Goal: Task Accomplishment & Management: Complete application form

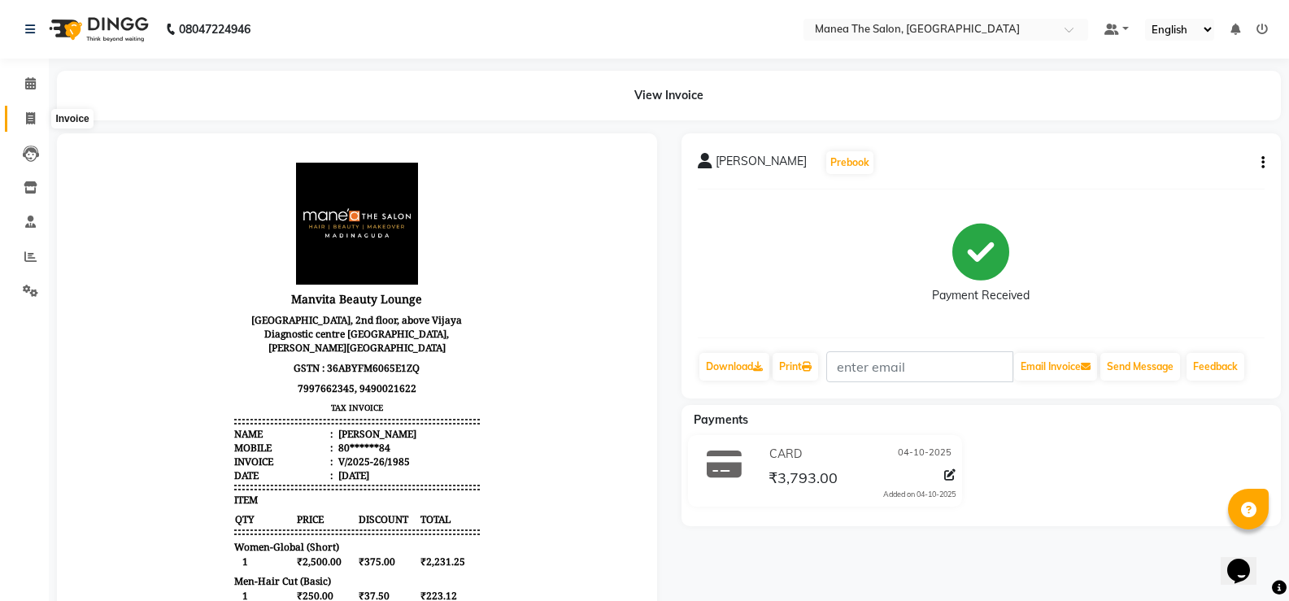
click at [33, 117] on icon at bounding box center [30, 118] width 9 height 12
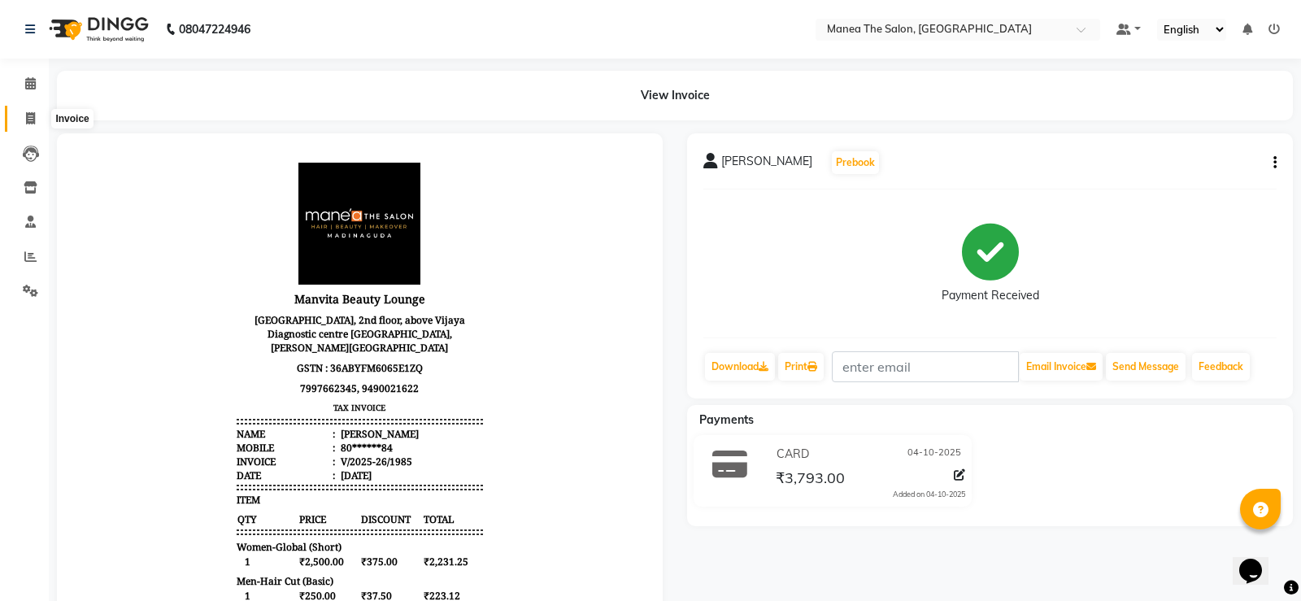
select select "5514"
select select "service"
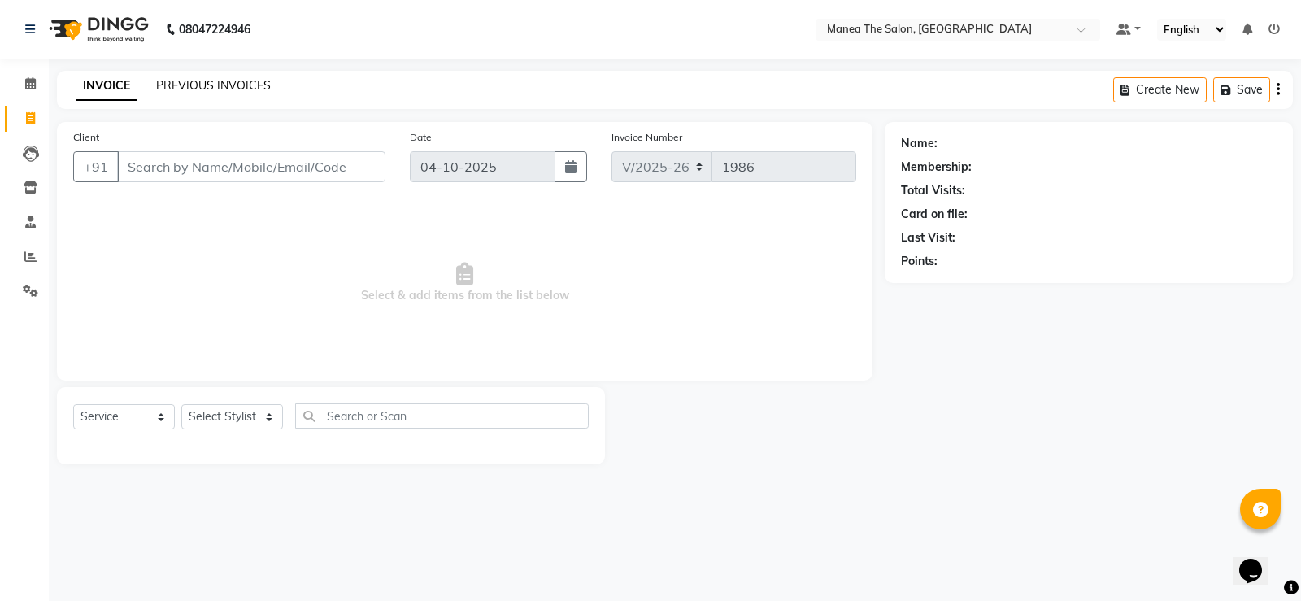
click at [250, 81] on link "PREVIOUS INVOICES" at bounding box center [213, 85] width 115 height 15
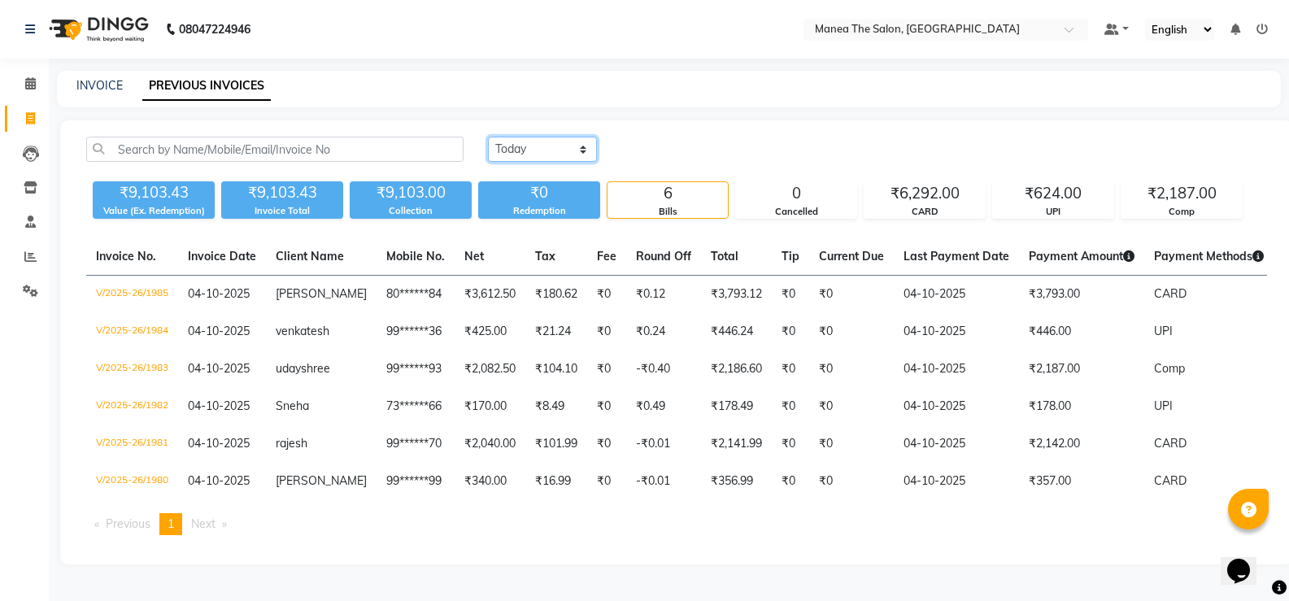
click at [581, 146] on select "Today Yesterday Custom Range" at bounding box center [542, 149] width 109 height 25
select select "range"
click at [488, 137] on select "Today Yesterday Custom Range" at bounding box center [542, 149] width 109 height 25
click at [686, 146] on input "04-10-2025" at bounding box center [675, 149] width 114 height 23
select select "10"
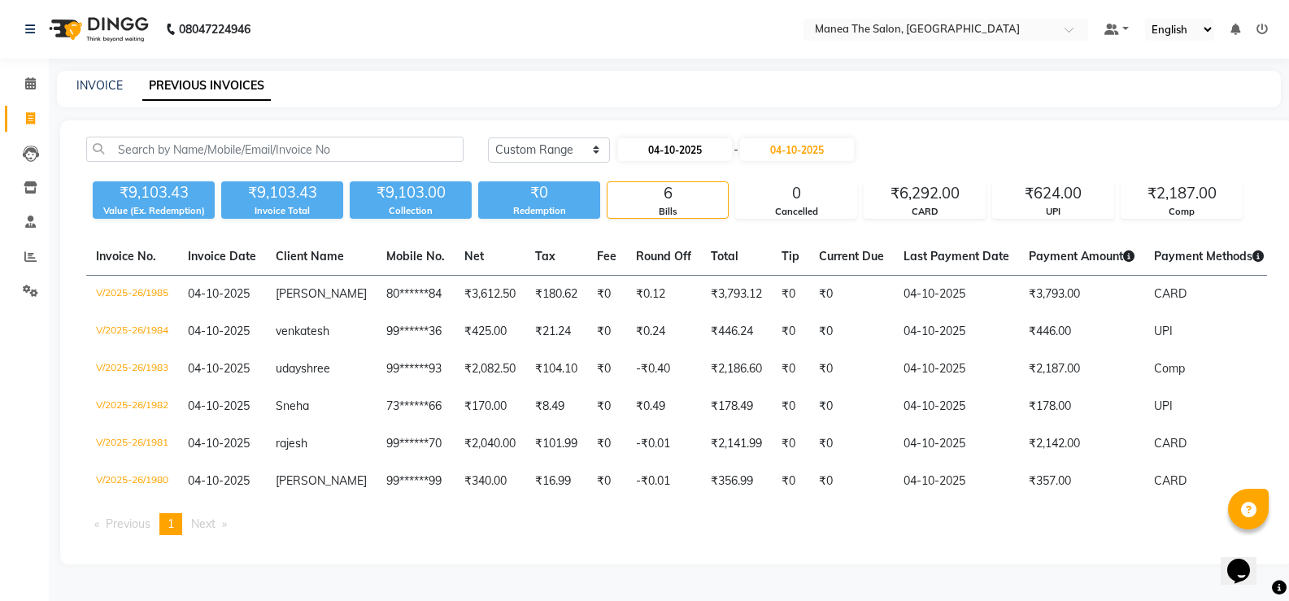
select select "2025"
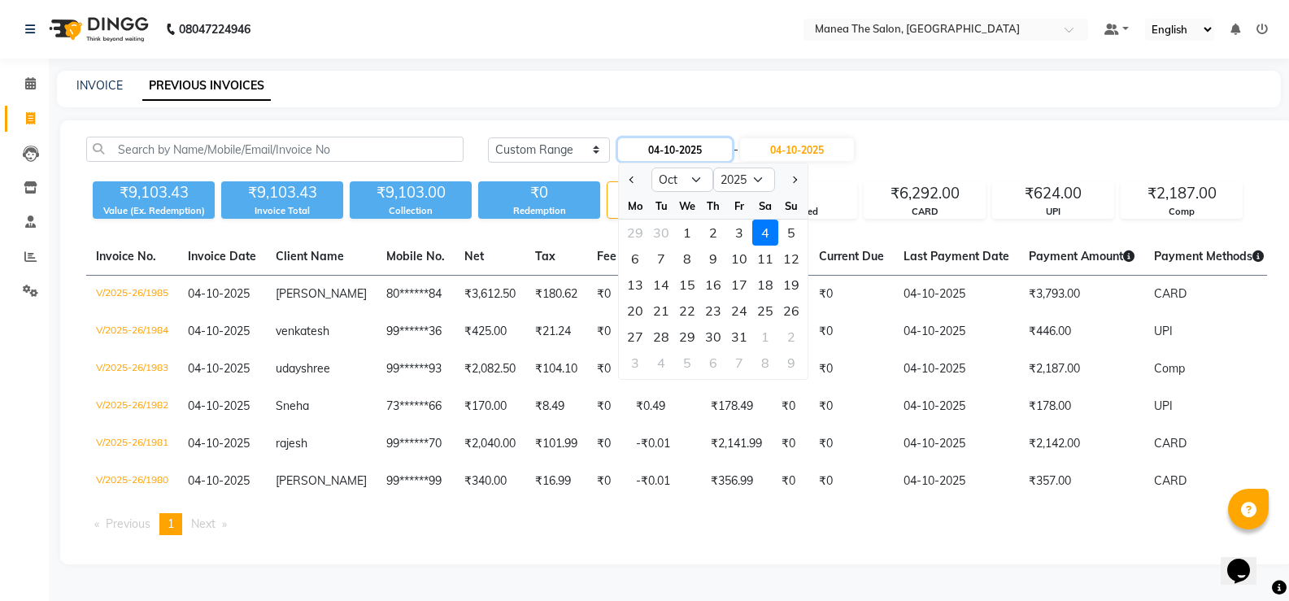
click at [686, 146] on input "04-10-2025" at bounding box center [675, 149] width 114 height 23
click at [693, 175] on select "Jan Feb Mar Apr May Jun Jul Aug Sep Oct Nov Dec" at bounding box center [682, 180] width 62 height 24
select select "9"
click at [651, 168] on select "Jan Feb Mar Apr May Jun Jul Aug Sep Oct Nov Dec" at bounding box center [682, 180] width 62 height 24
click at [663, 311] on div "23" at bounding box center [661, 311] width 26 height 26
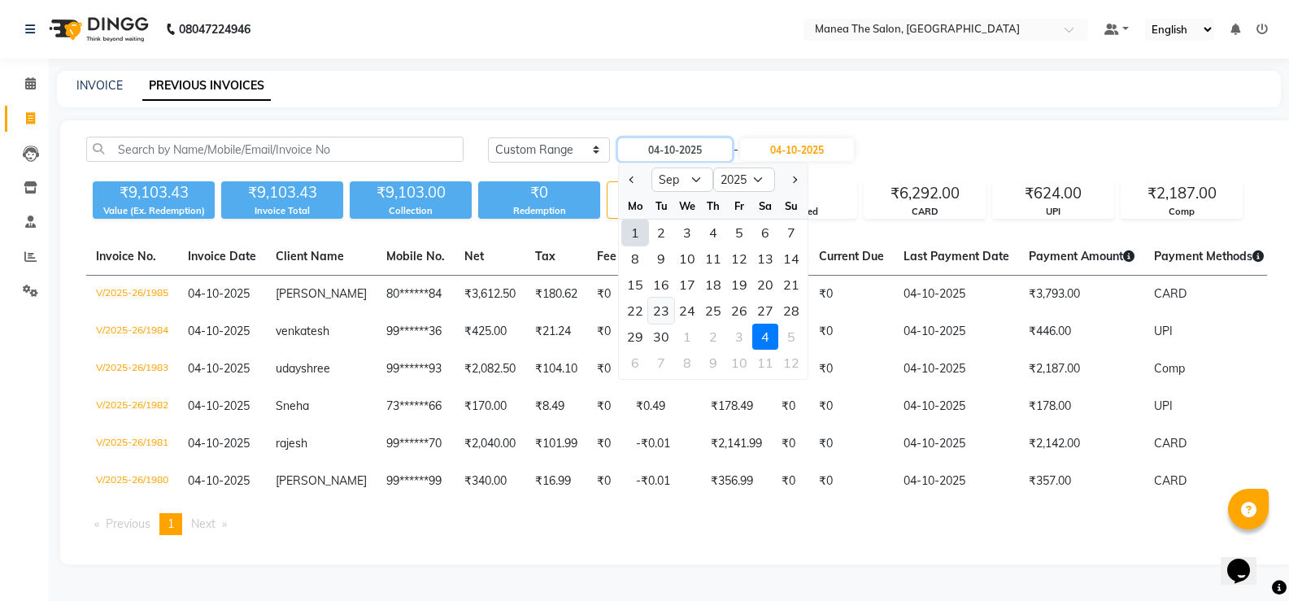
type input "23-09-2025"
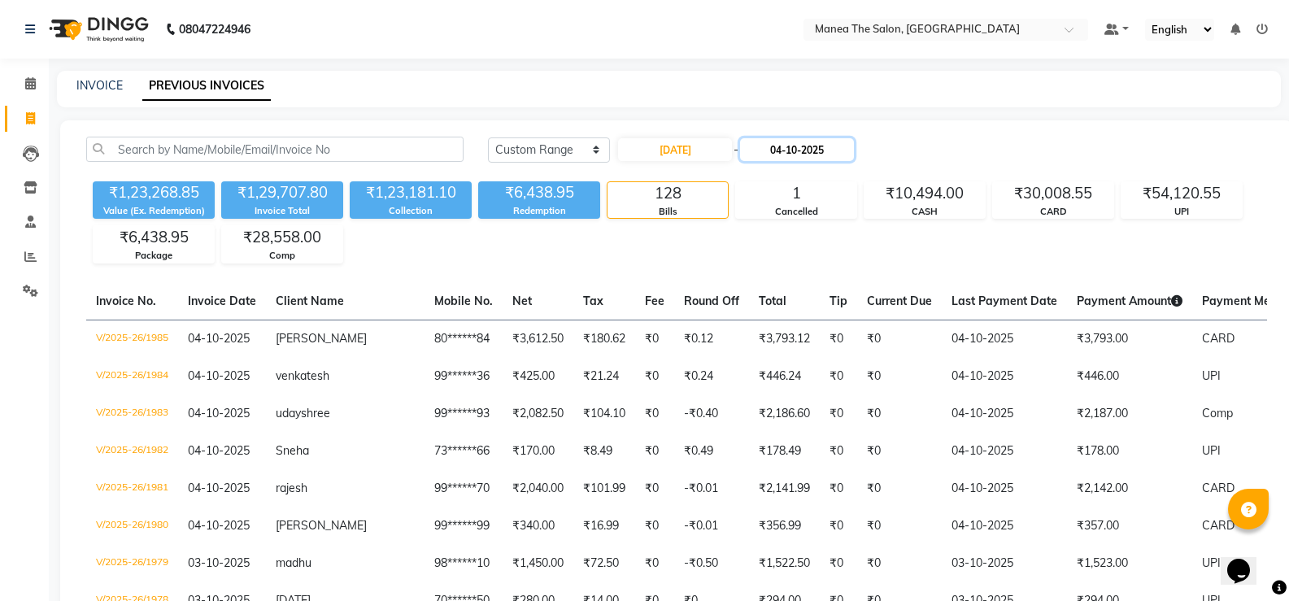
click at [809, 143] on input "04-10-2025" at bounding box center [797, 149] width 114 height 23
select select "10"
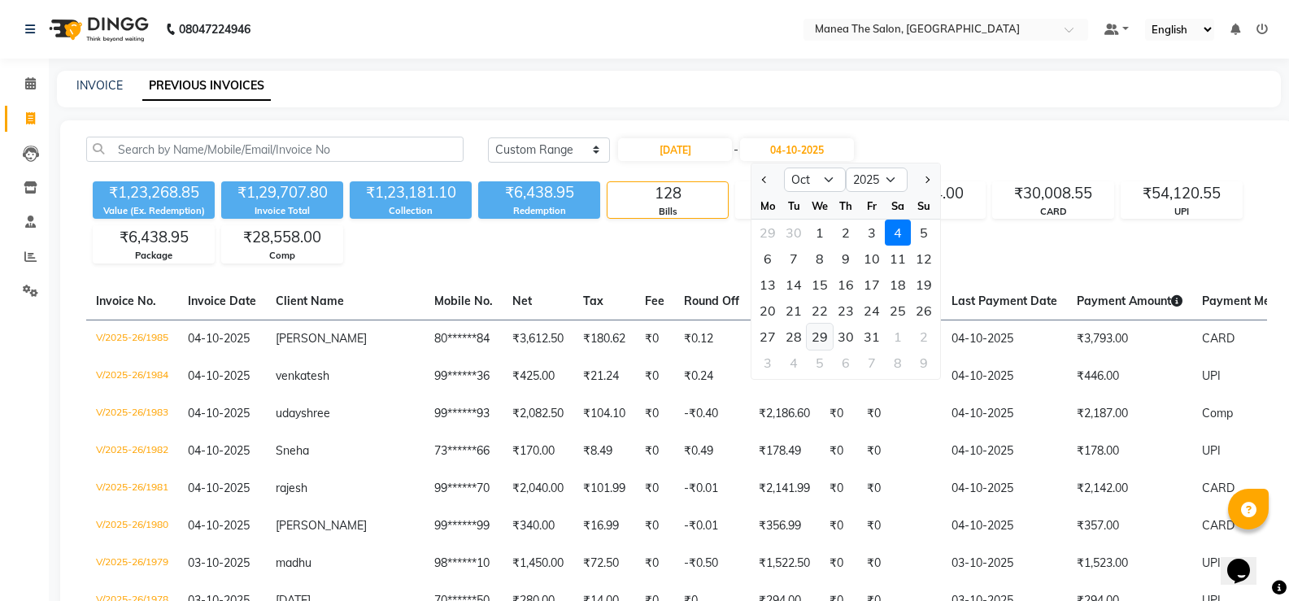
click at [826, 338] on div "29" at bounding box center [820, 337] width 26 height 26
type input "29-10-2025"
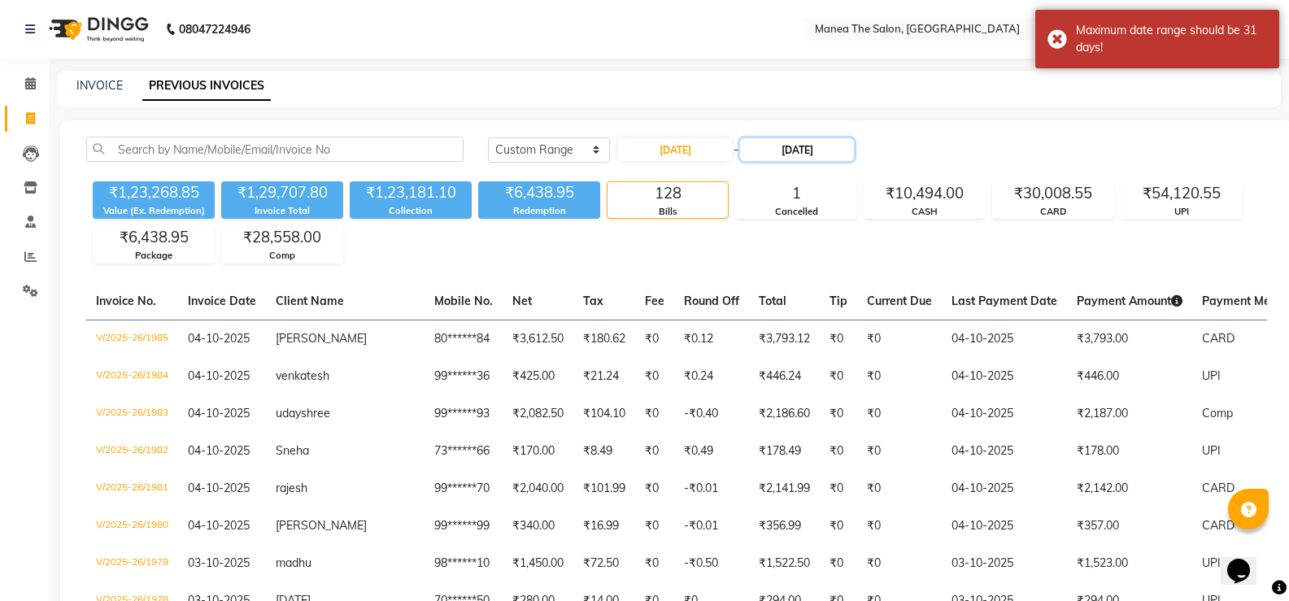
click at [836, 149] on input "29-10-2025" at bounding box center [797, 149] width 114 height 23
select select "10"
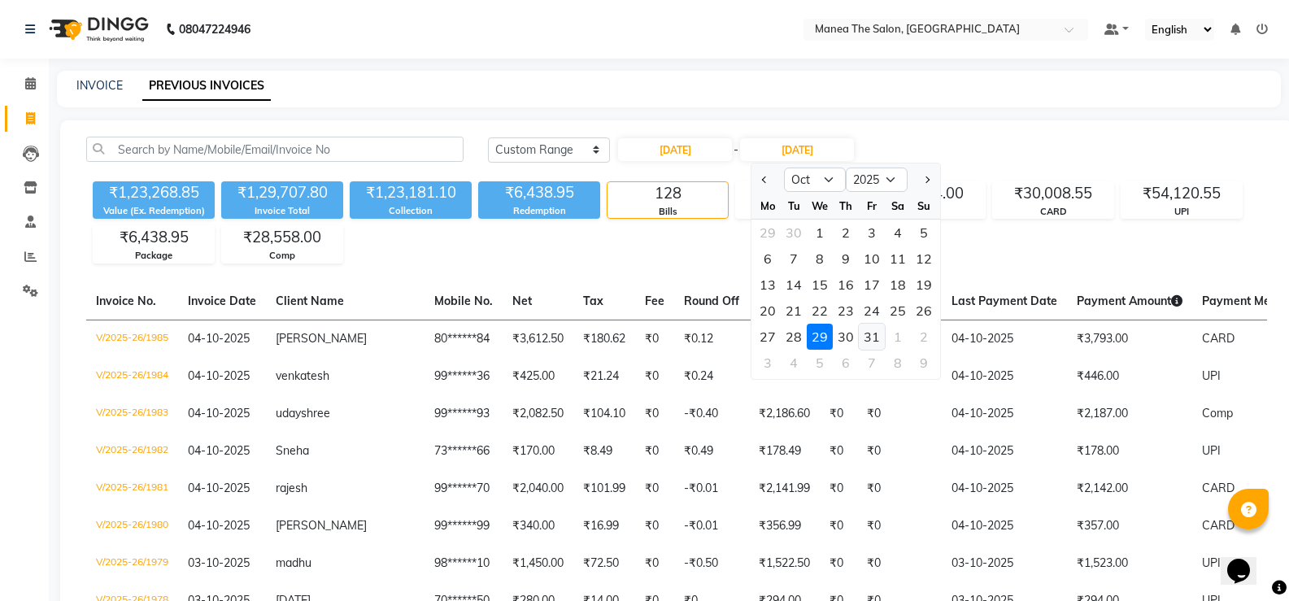
click at [878, 338] on div "31" at bounding box center [872, 337] width 26 height 26
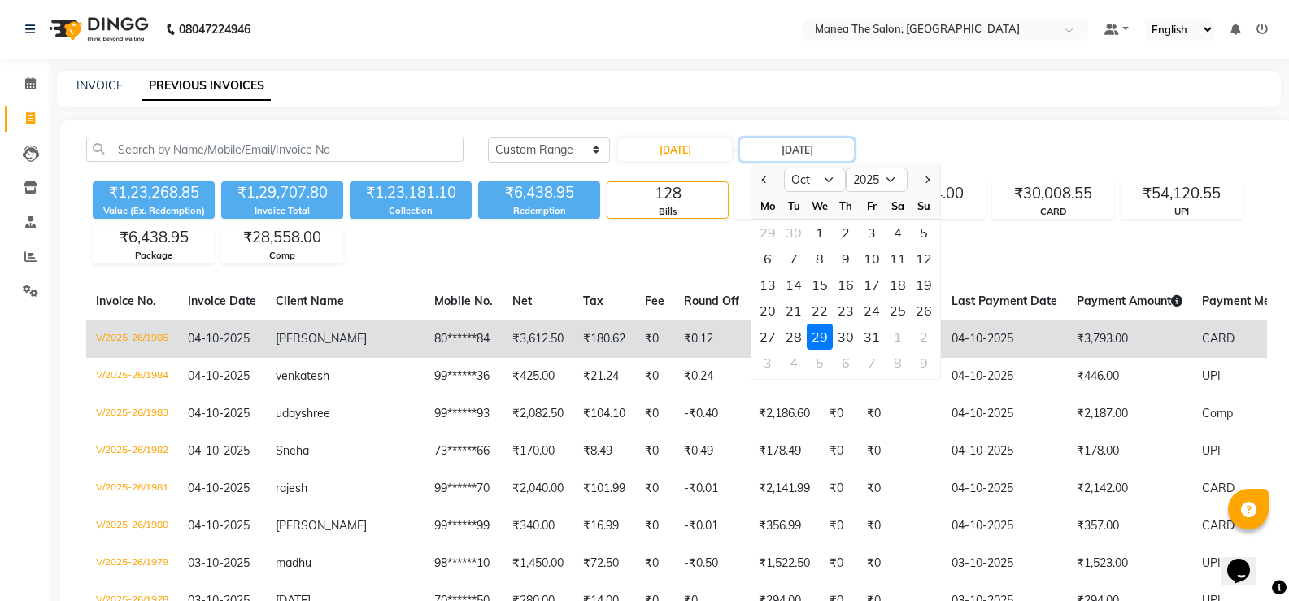
type input "31-10-2025"
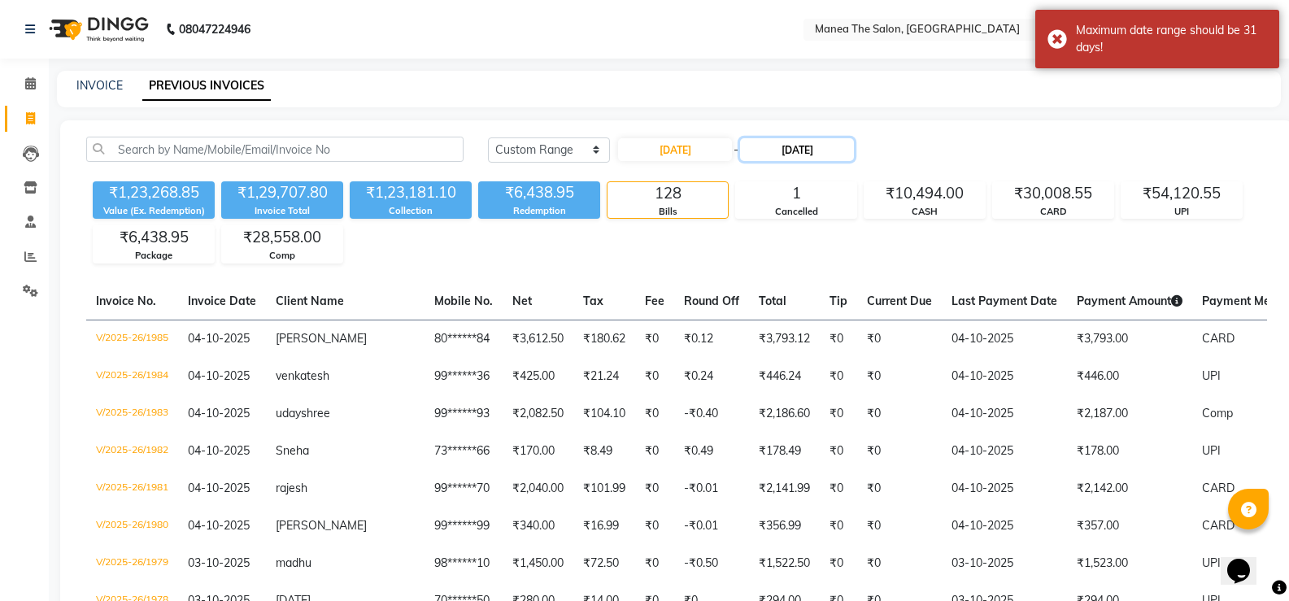
click at [802, 149] on input "31-10-2025" at bounding box center [797, 149] width 114 height 23
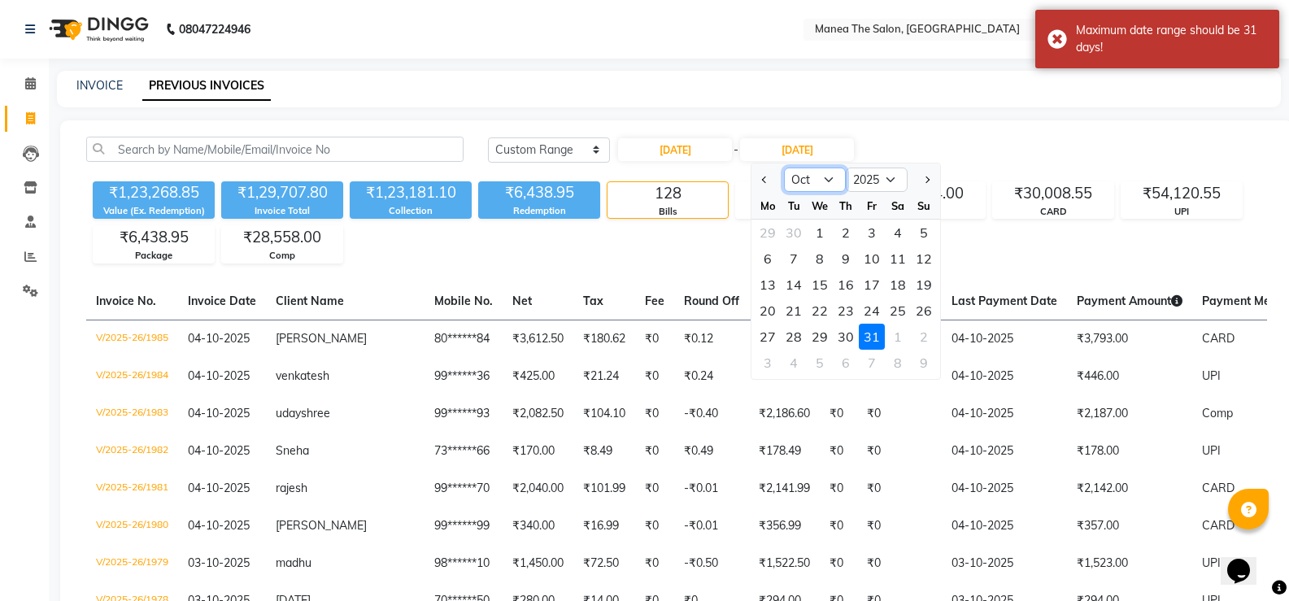
click at [826, 179] on select "Sep Oct Nov Dec" at bounding box center [815, 180] width 62 height 24
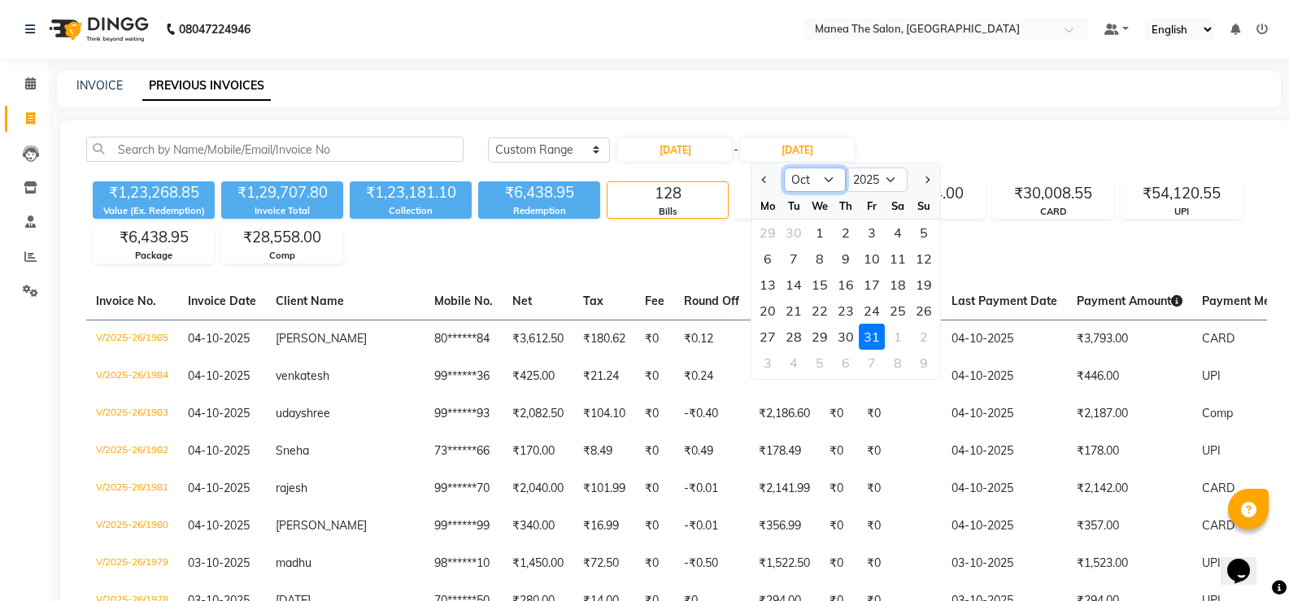
select select "9"
click at [784, 168] on select "Sep Oct Nov Dec" at bounding box center [815, 180] width 62 height 24
click at [830, 179] on select "Sep Oct Nov Dec" at bounding box center [815, 180] width 62 height 24
click at [795, 311] on div "23" at bounding box center [794, 311] width 26 height 26
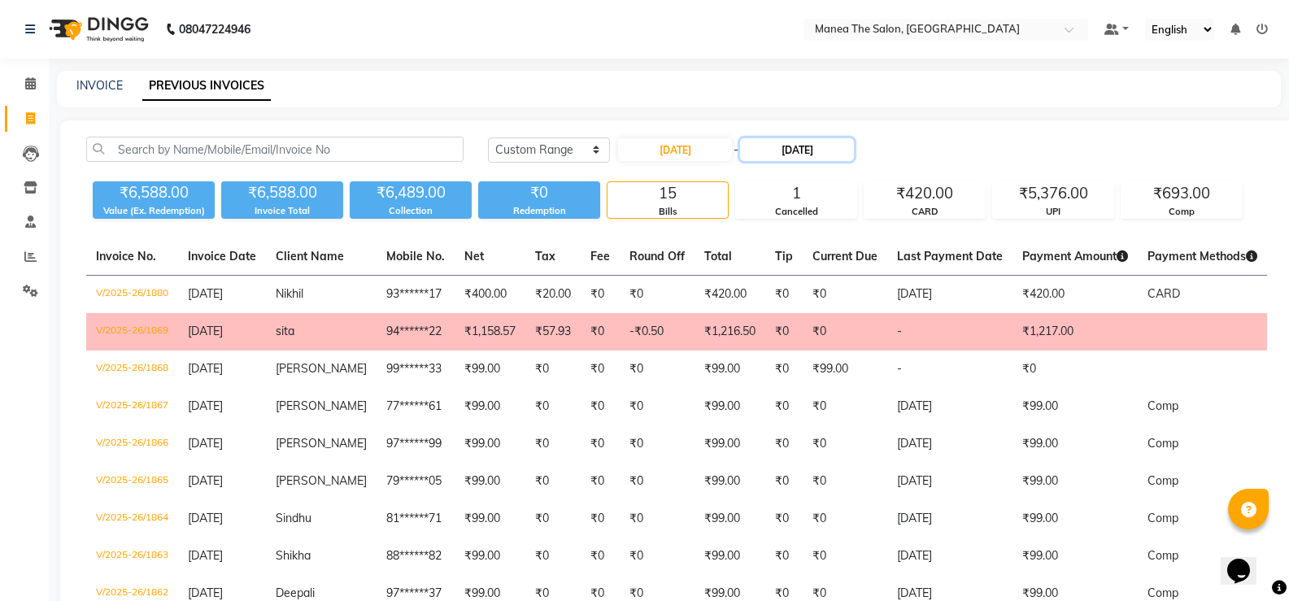
click at [843, 146] on input "23-09-2025" at bounding box center [797, 149] width 114 height 23
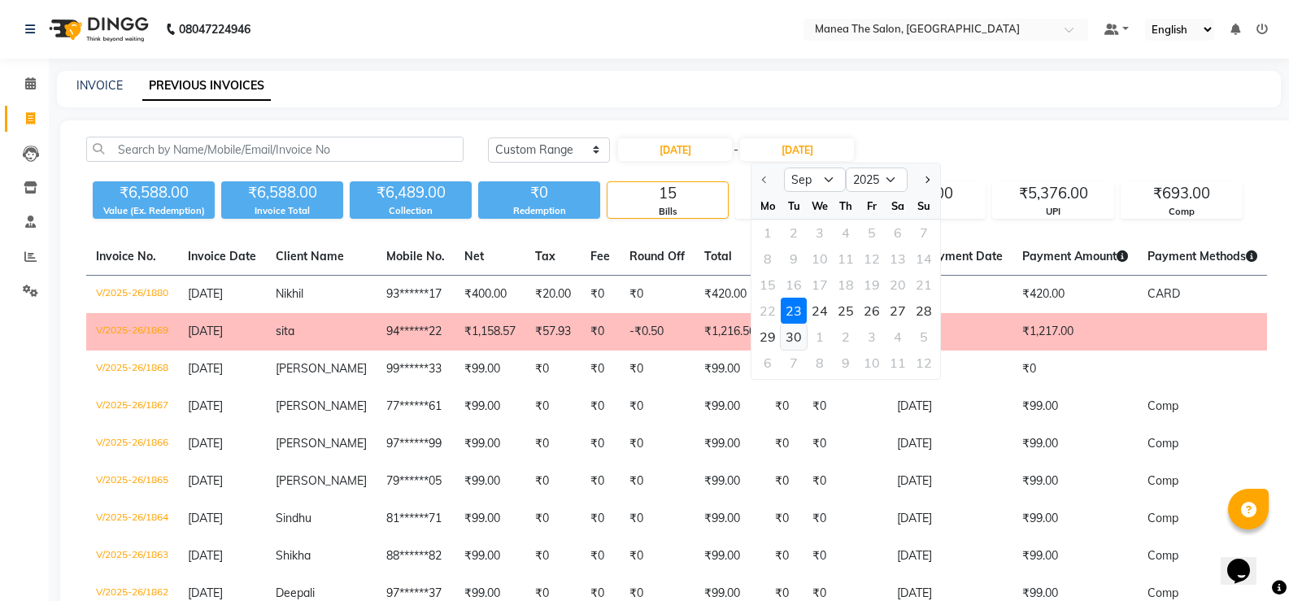
click at [798, 338] on div "30" at bounding box center [794, 337] width 26 height 26
type input "30-09-2025"
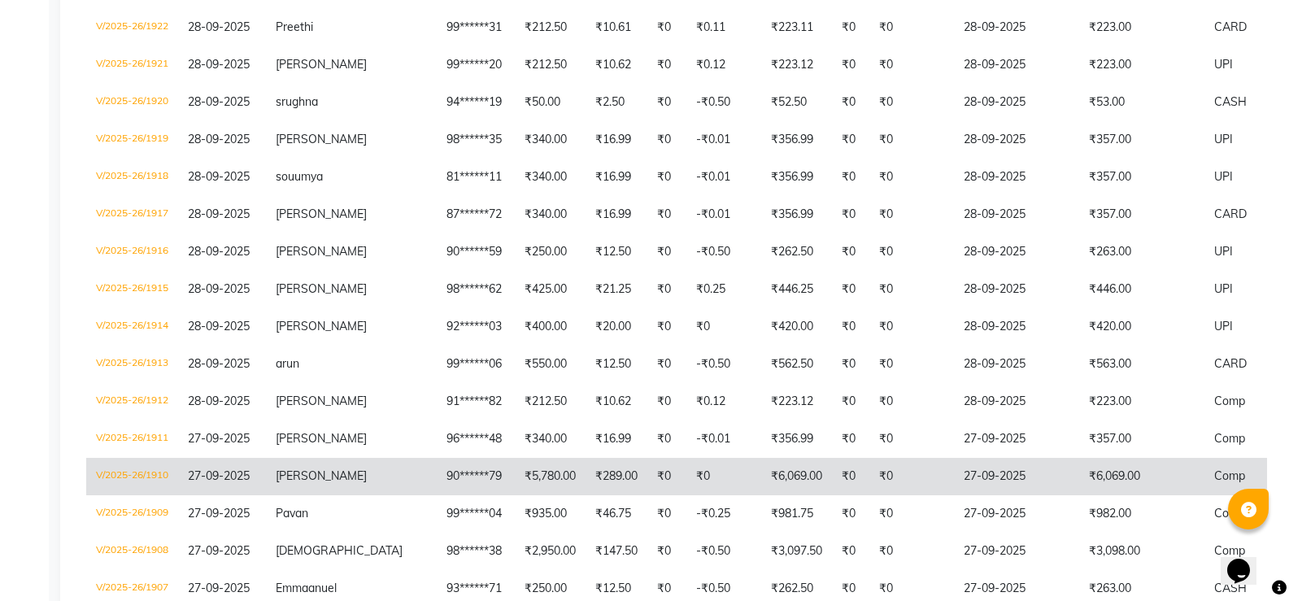
scroll to position [1708, 0]
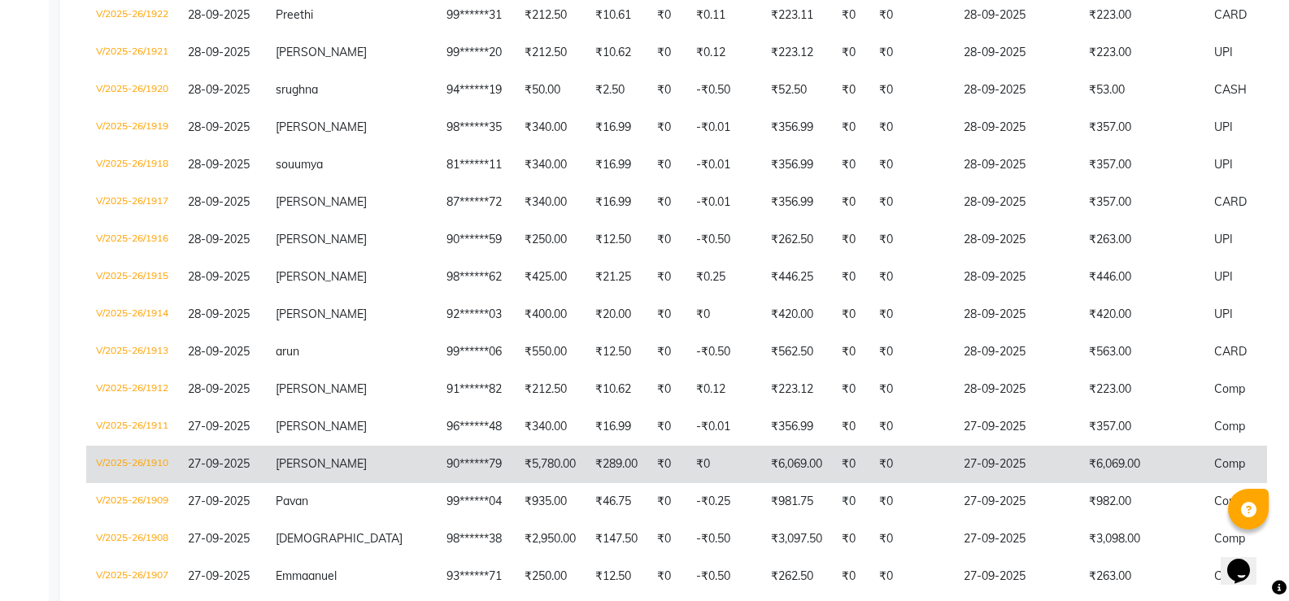
click at [250, 468] on span "27-09-2025" at bounding box center [219, 463] width 62 height 15
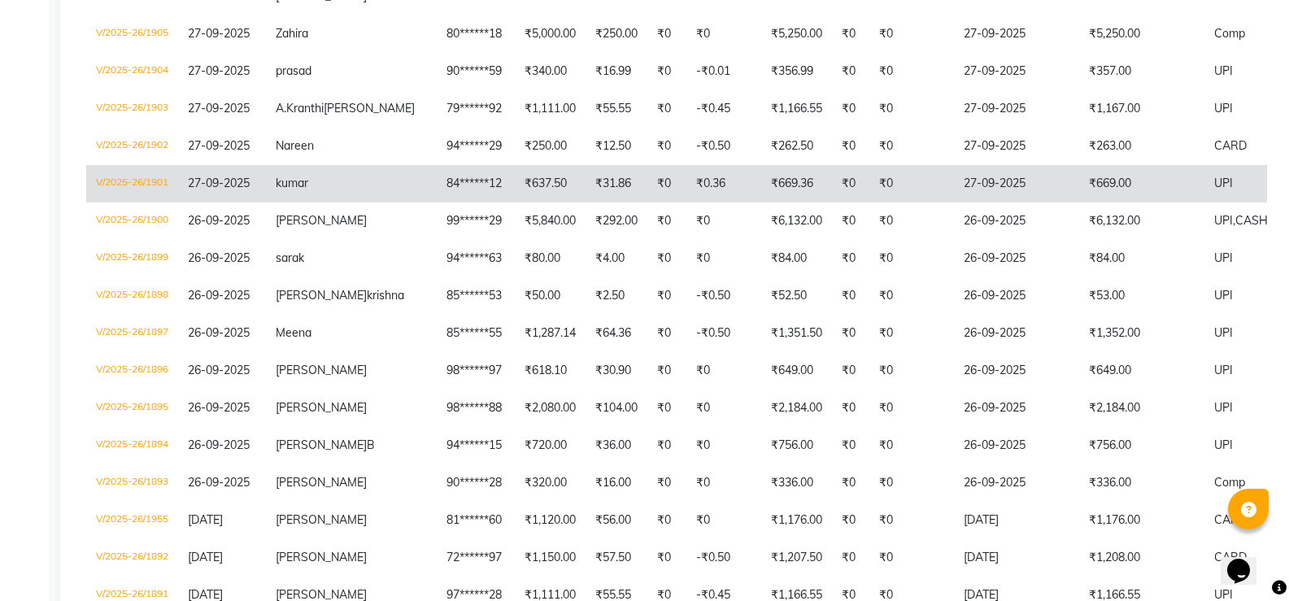
scroll to position [2440, 0]
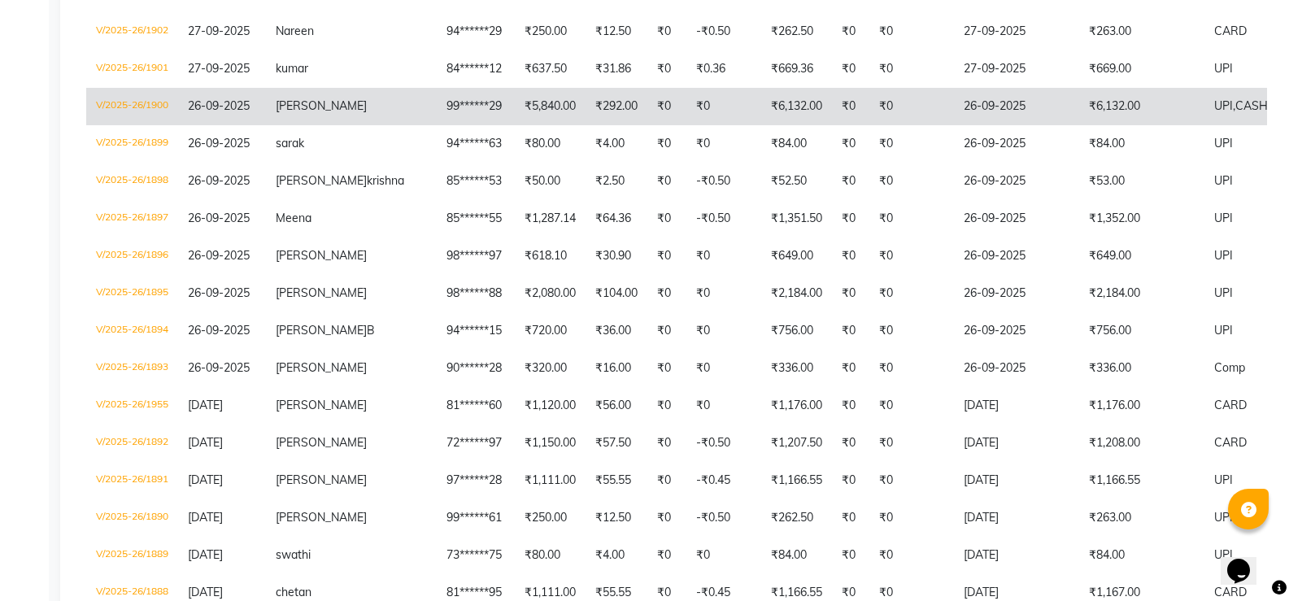
click at [761, 125] on td "₹6,132.00" at bounding box center [796, 106] width 71 height 37
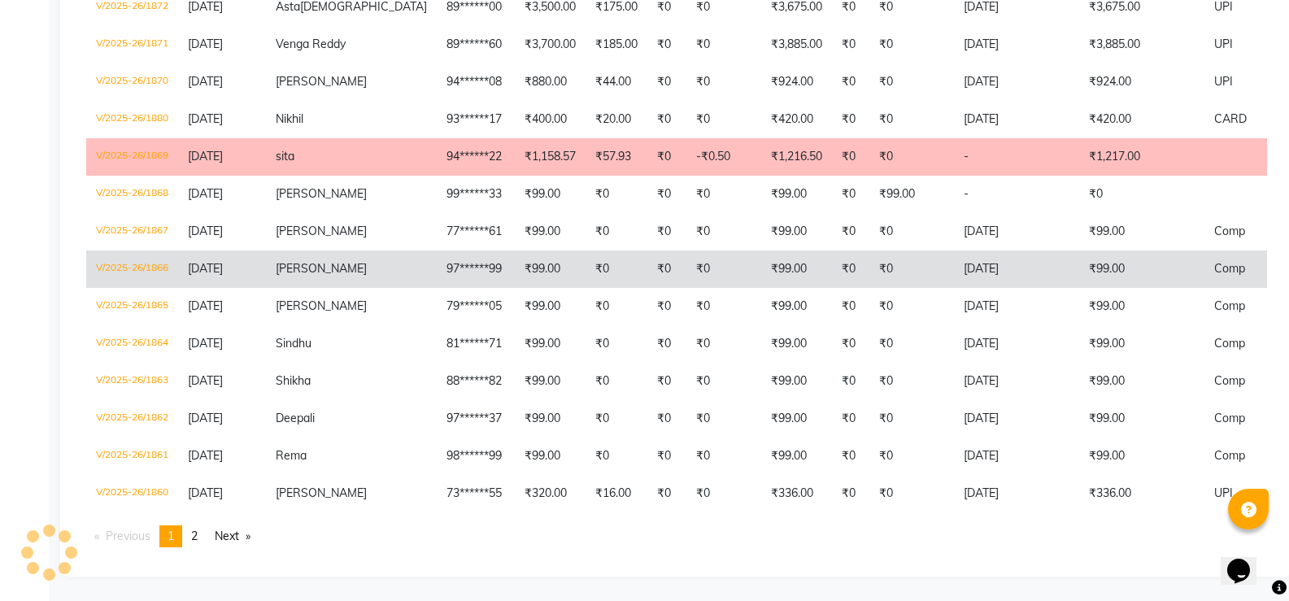
scroll to position [3594, 0]
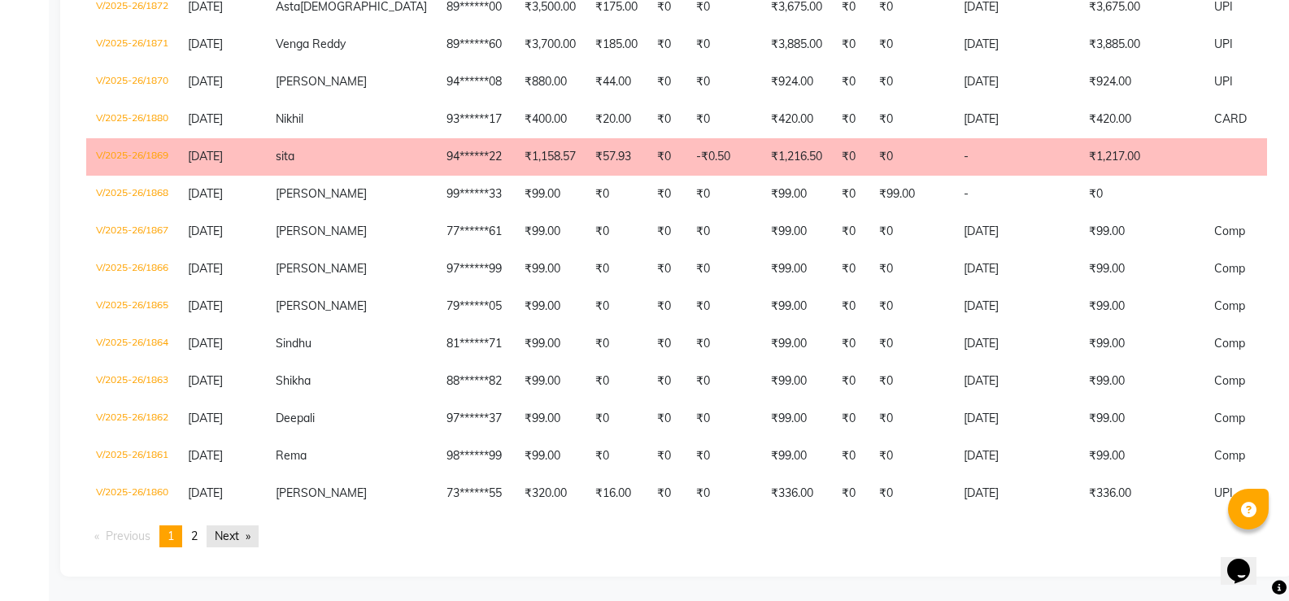
click at [247, 538] on link "Next page" at bounding box center [233, 536] width 52 height 22
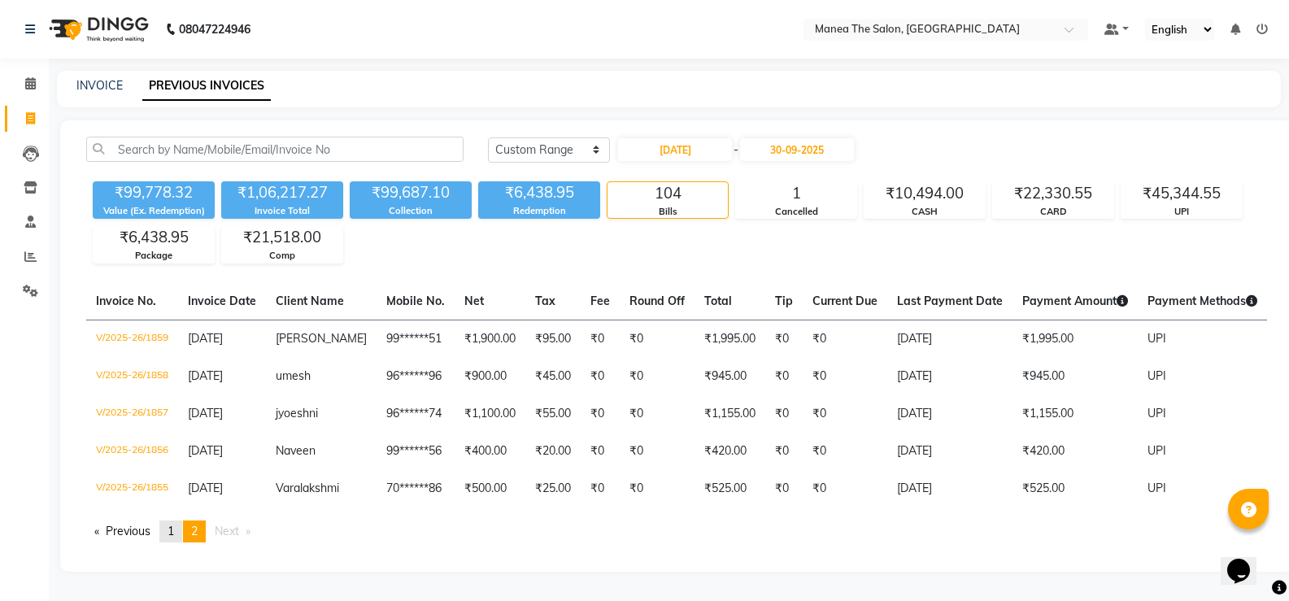
click at [172, 537] on span "1" at bounding box center [171, 531] width 7 height 15
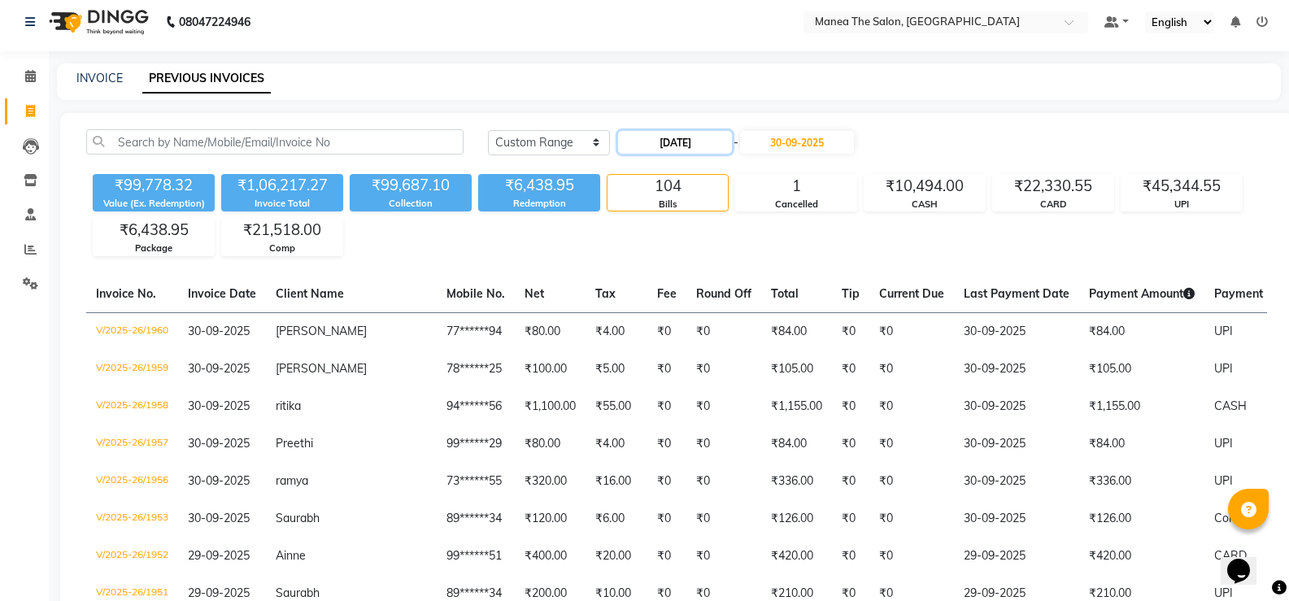
click at [687, 141] on input "23-09-2025" at bounding box center [675, 142] width 114 height 23
select select "9"
select select "2025"
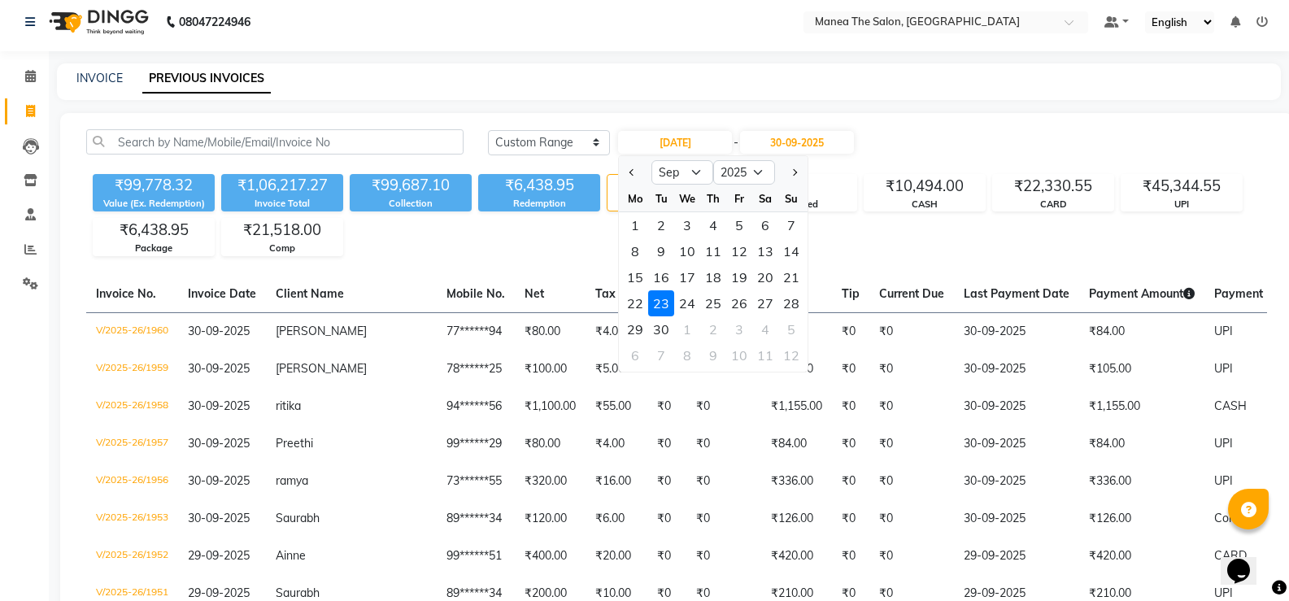
click at [633, 278] on div "15" at bounding box center [635, 277] width 26 height 26
type input "15-09-2025"
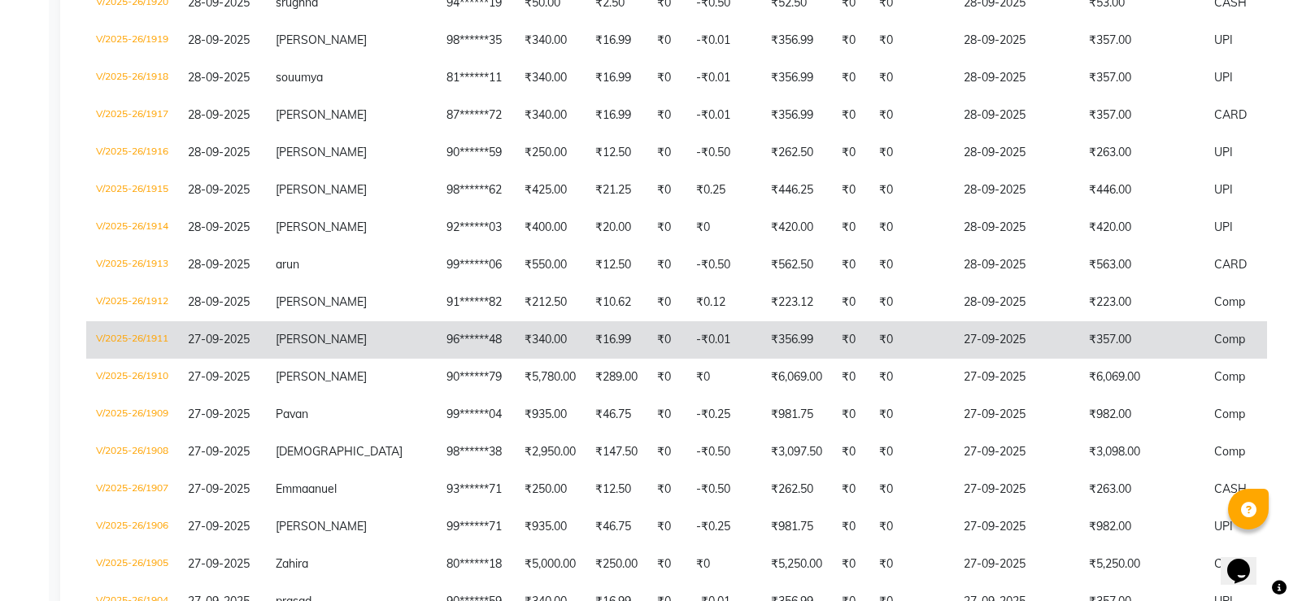
scroll to position [1797, 0]
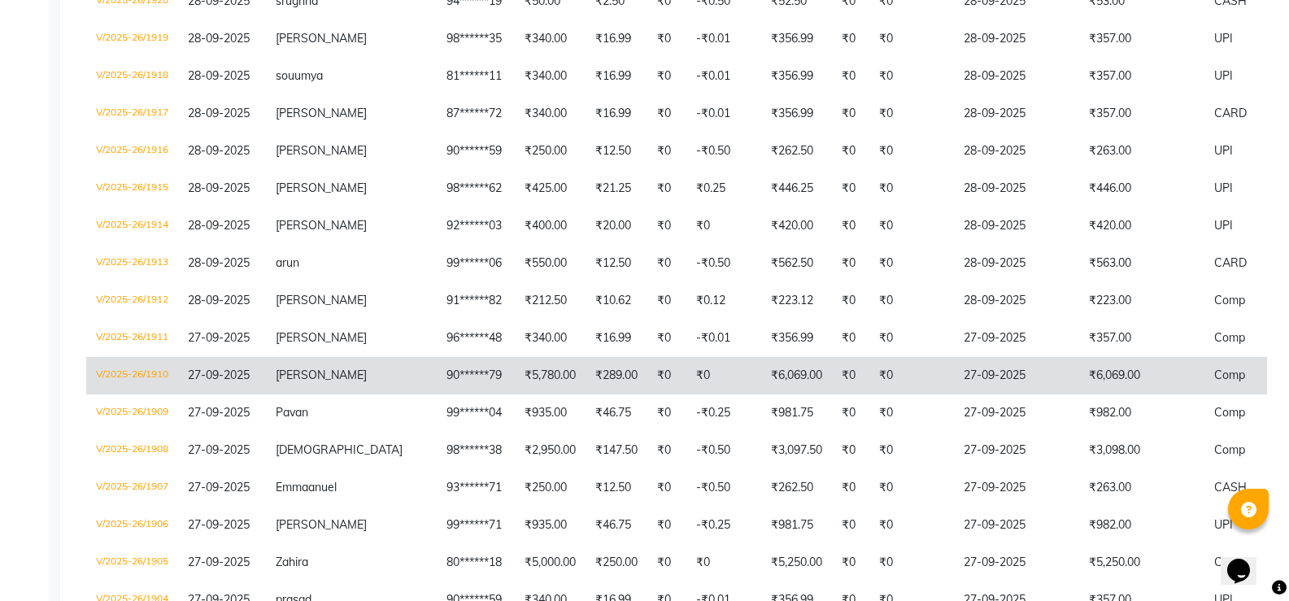
click at [226, 377] on span "27-09-2025" at bounding box center [219, 375] width 62 height 15
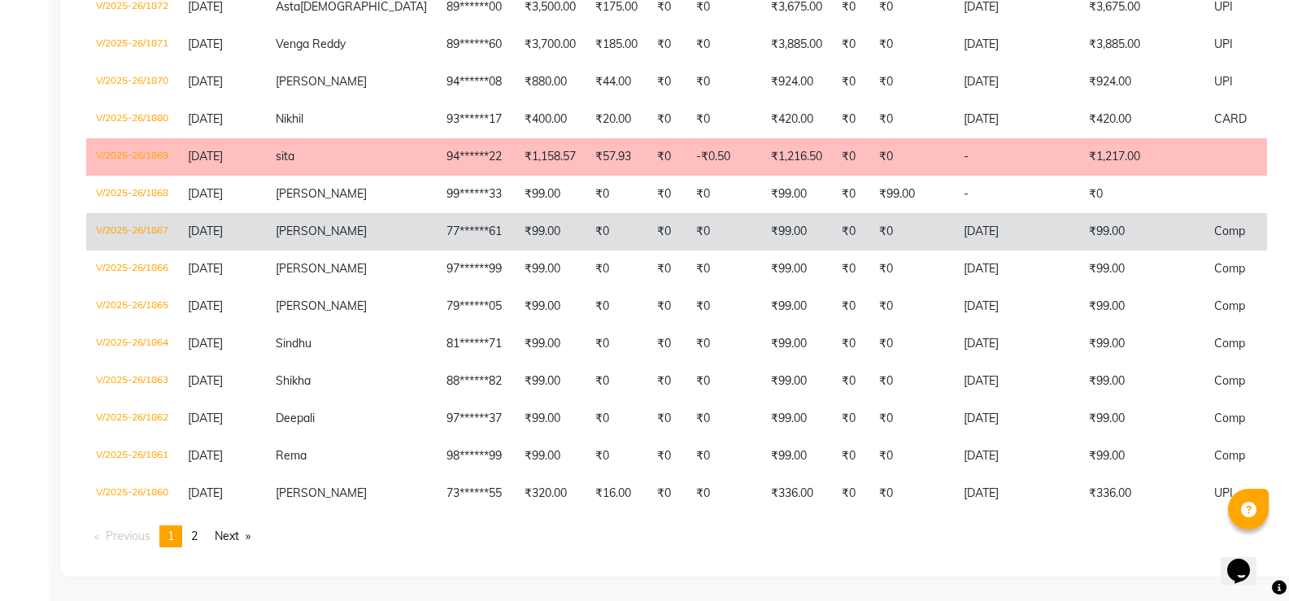
scroll to position [3594, 0]
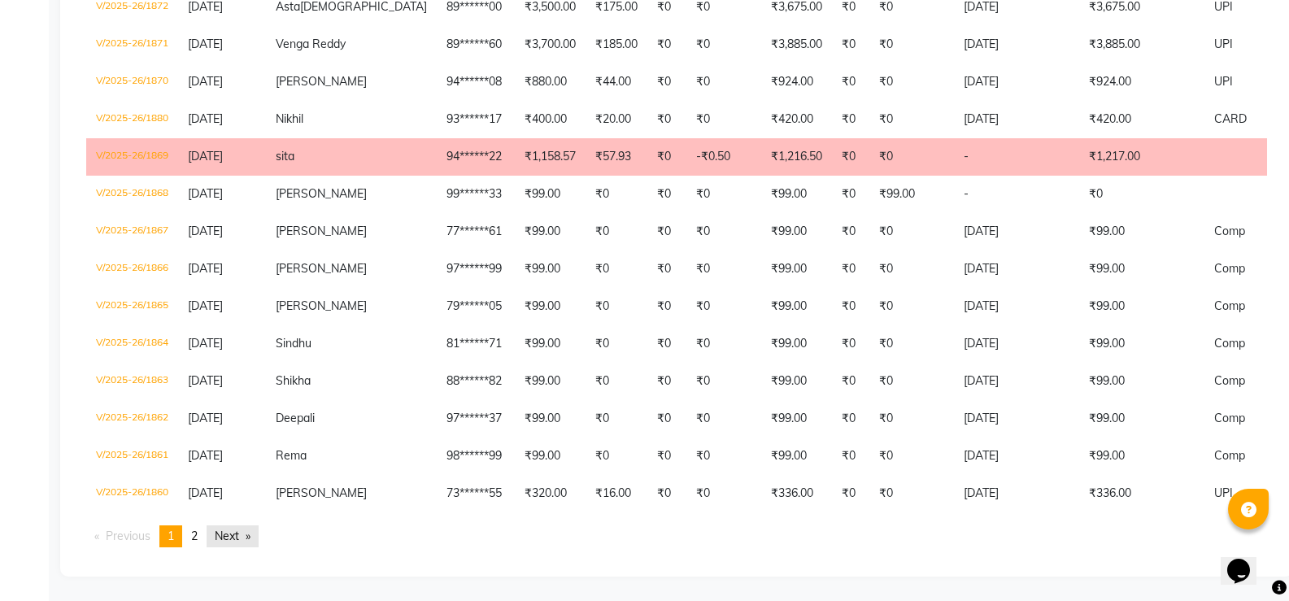
click at [254, 535] on link "Next page" at bounding box center [233, 536] width 52 height 22
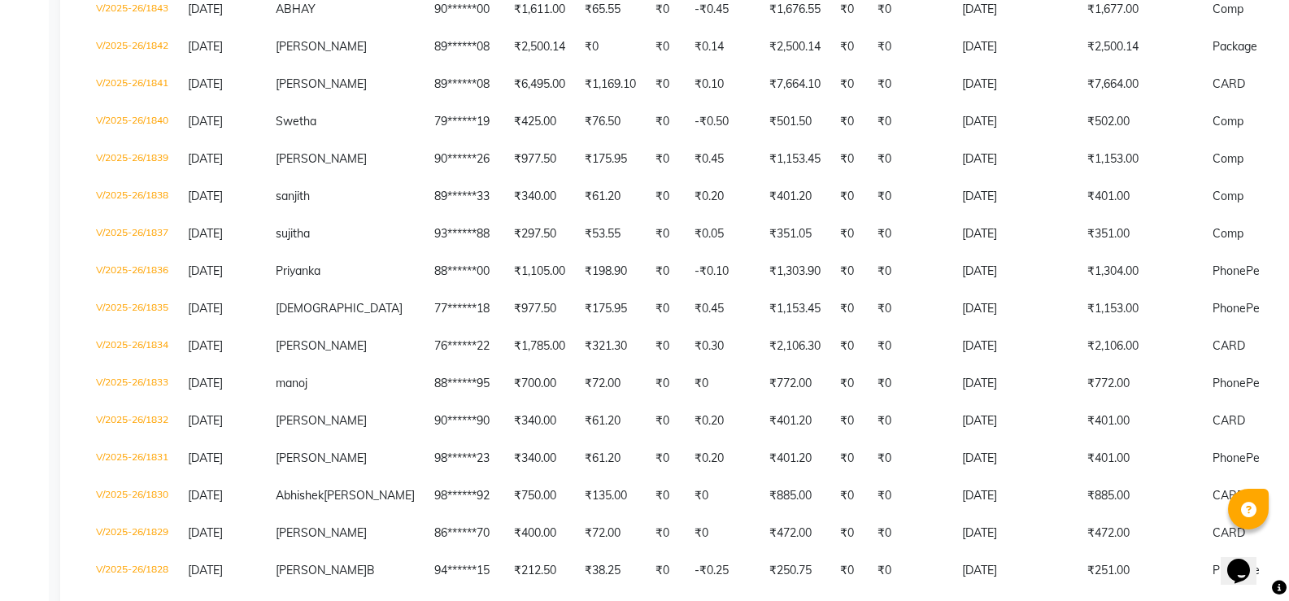
scroll to position [930, 0]
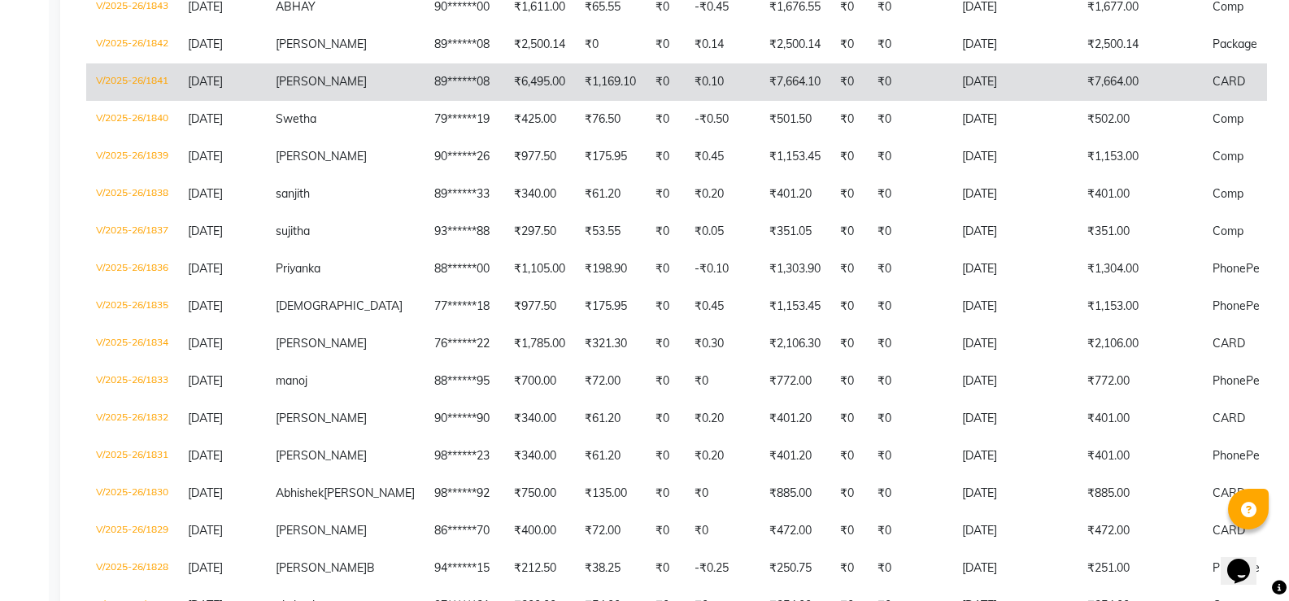
click at [157, 101] on td "V/2025-26/1841" at bounding box center [132, 81] width 92 height 37
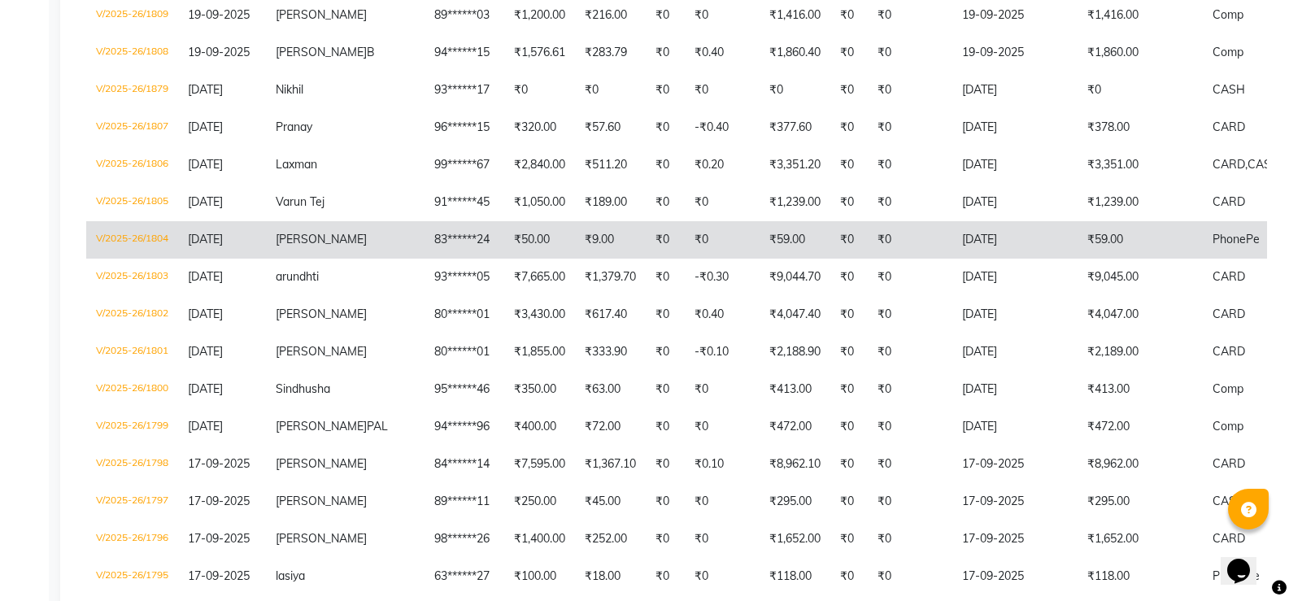
scroll to position [2313, 0]
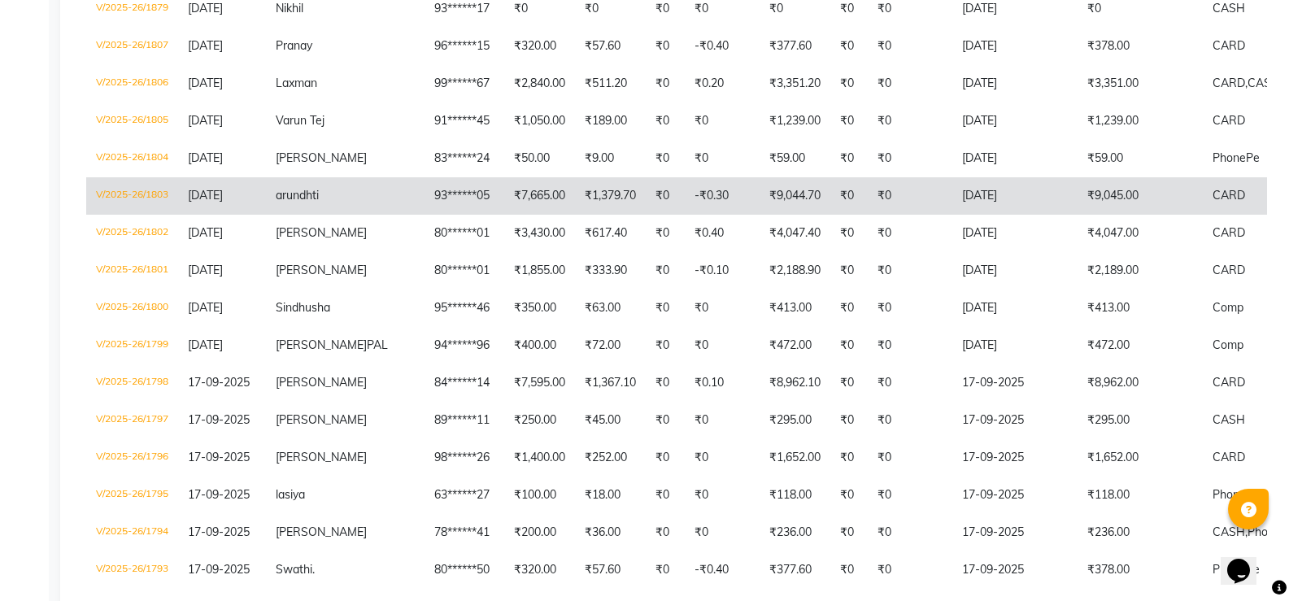
click at [281, 203] on span "arundhti" at bounding box center [297, 195] width 43 height 15
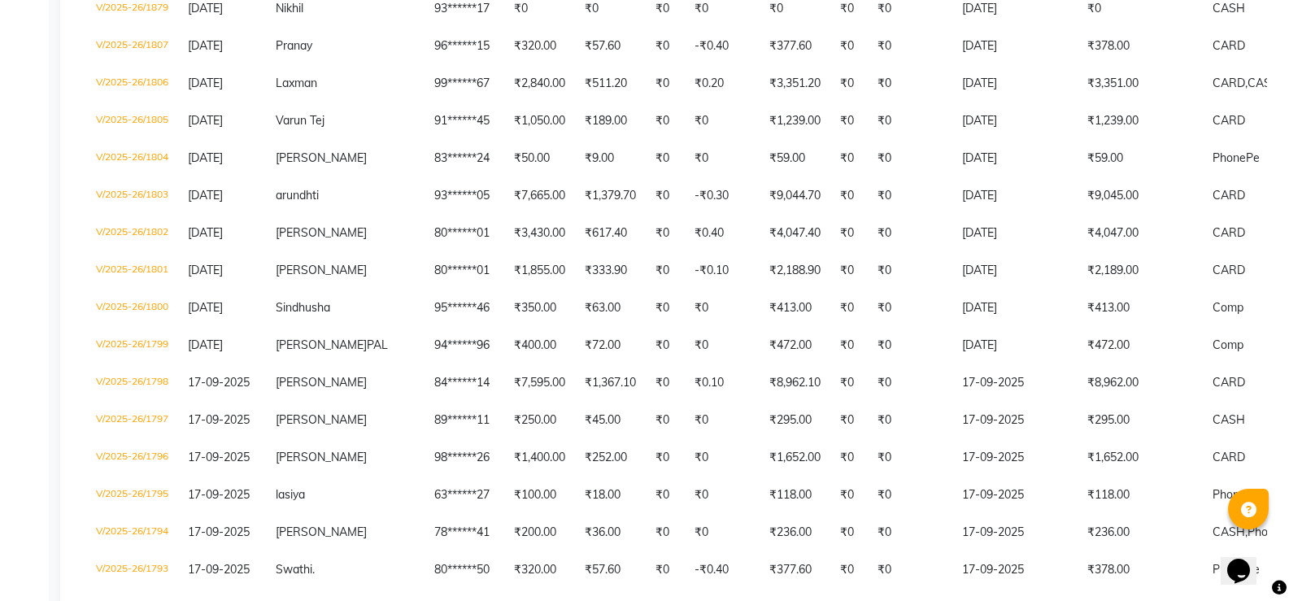
select select "service"
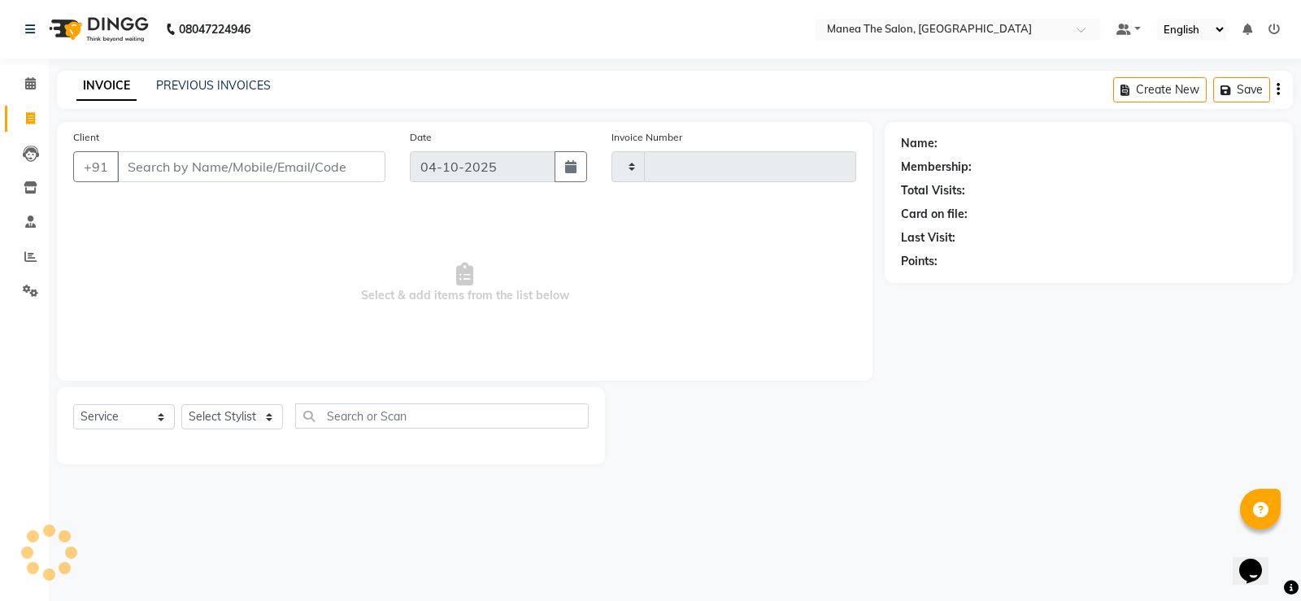
type input "1986"
select select "5514"
click at [272, 416] on select "Select Stylist Gulfam Ali Mamatha Monalika Nikhitha Rehan Ali Satya Kalagara Sh…" at bounding box center [232, 416] width 102 height 25
select select "90670"
click at [181, 404] on select "Select Stylist Gulfam Ali Mamatha Monalika Nikhitha Rehan Ali Satya Kalagara Sh…" at bounding box center [232, 416] width 102 height 25
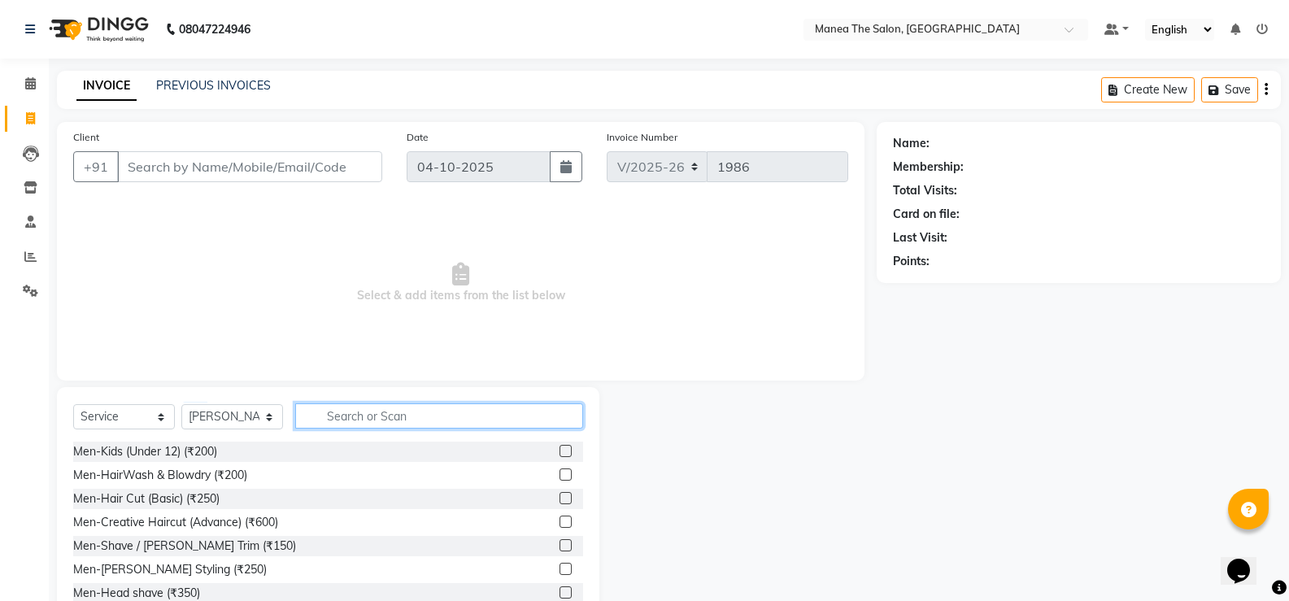
click at [394, 414] on input "text" at bounding box center [439, 415] width 288 height 25
type input "eye"
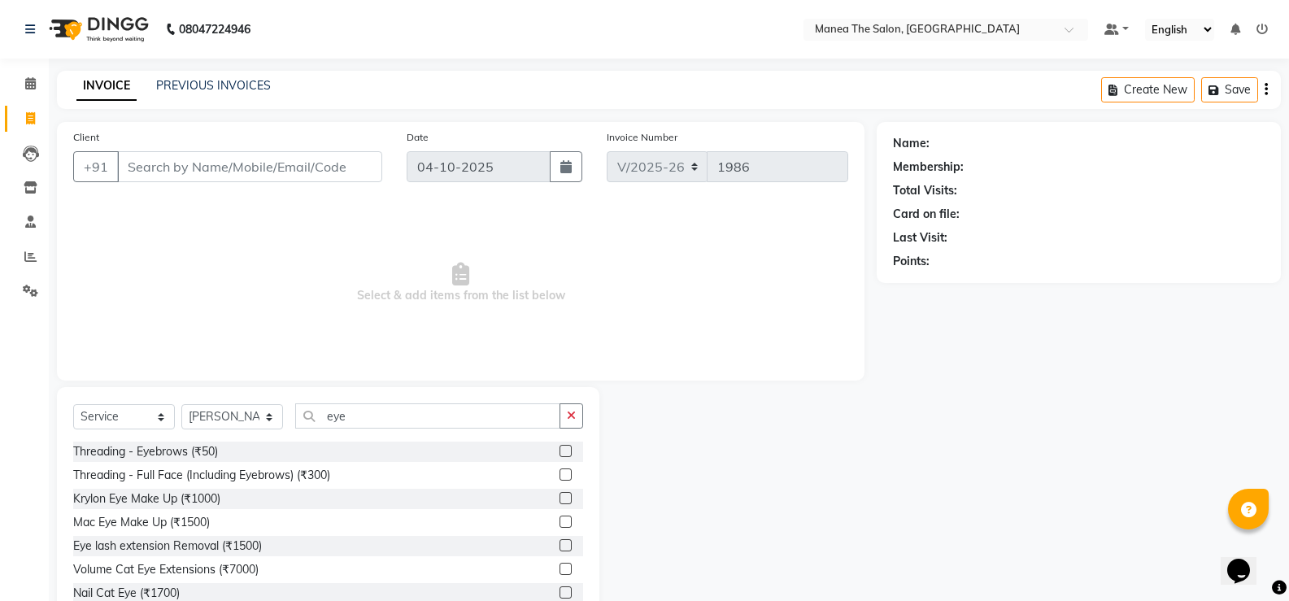
click at [560, 454] on label at bounding box center [566, 451] width 12 height 12
click at [560, 454] on input "checkbox" at bounding box center [565, 451] width 11 height 11
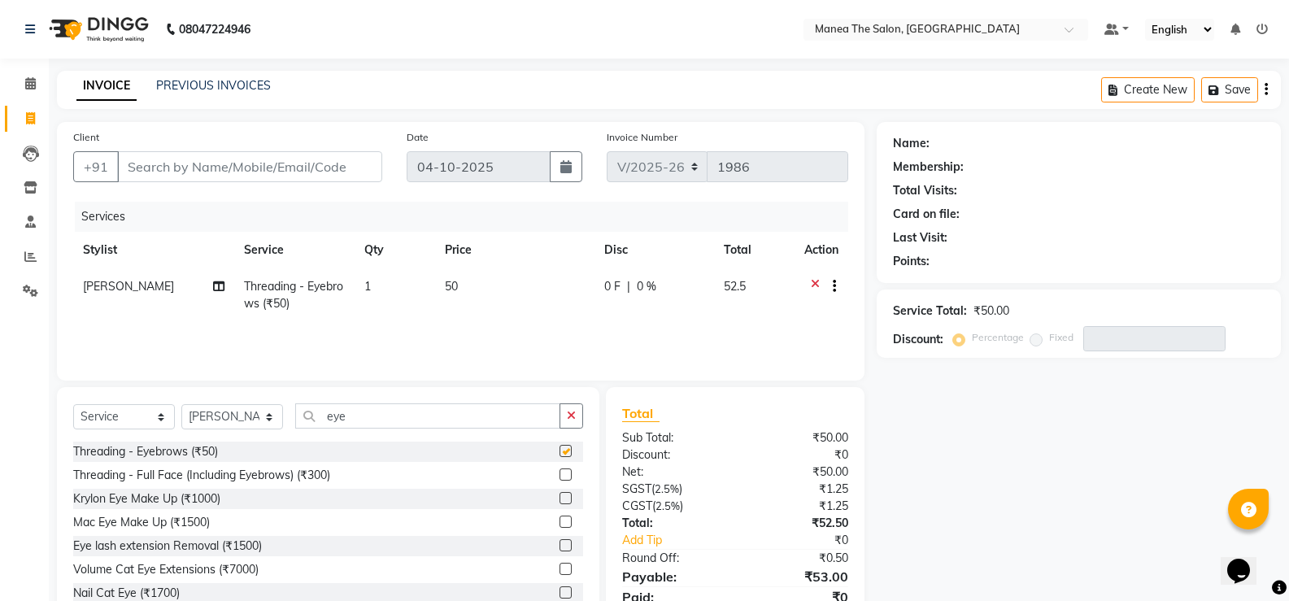
checkbox input "false"
click at [402, 414] on input "eye" at bounding box center [427, 415] width 265 height 25
type input "e"
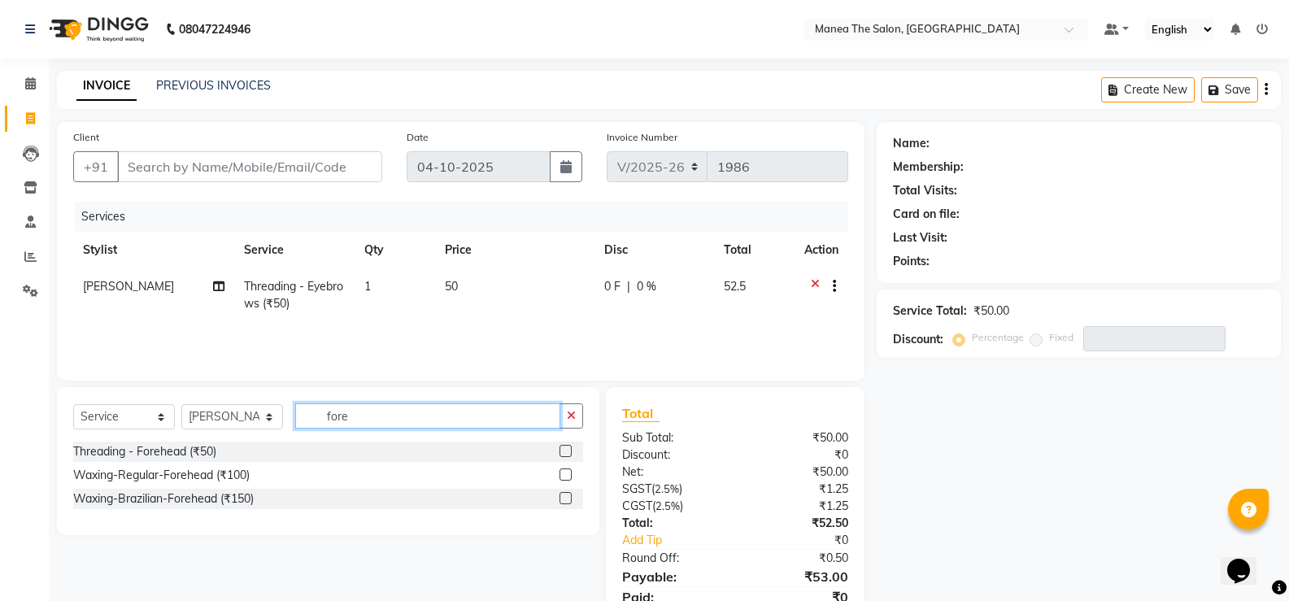
type input "fore"
click at [567, 449] on label at bounding box center [566, 451] width 12 height 12
click at [567, 449] on input "checkbox" at bounding box center [565, 451] width 11 height 11
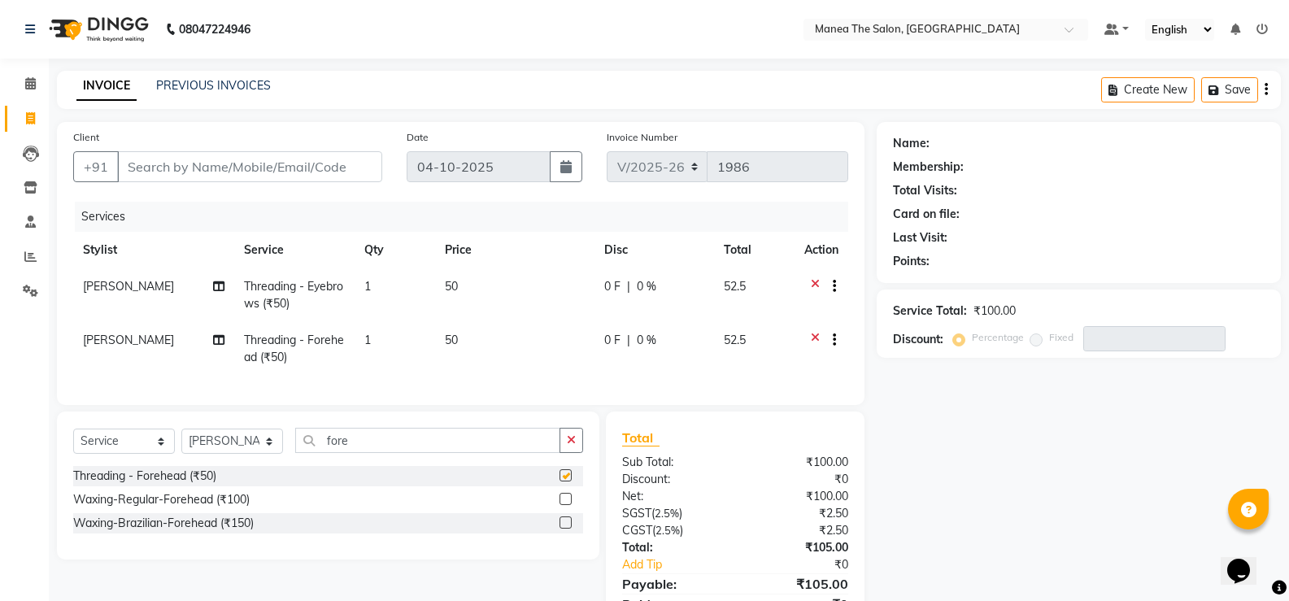
checkbox input "false"
click at [305, 161] on input "Client" at bounding box center [249, 166] width 265 height 31
type input "8"
type input "0"
type input "8"
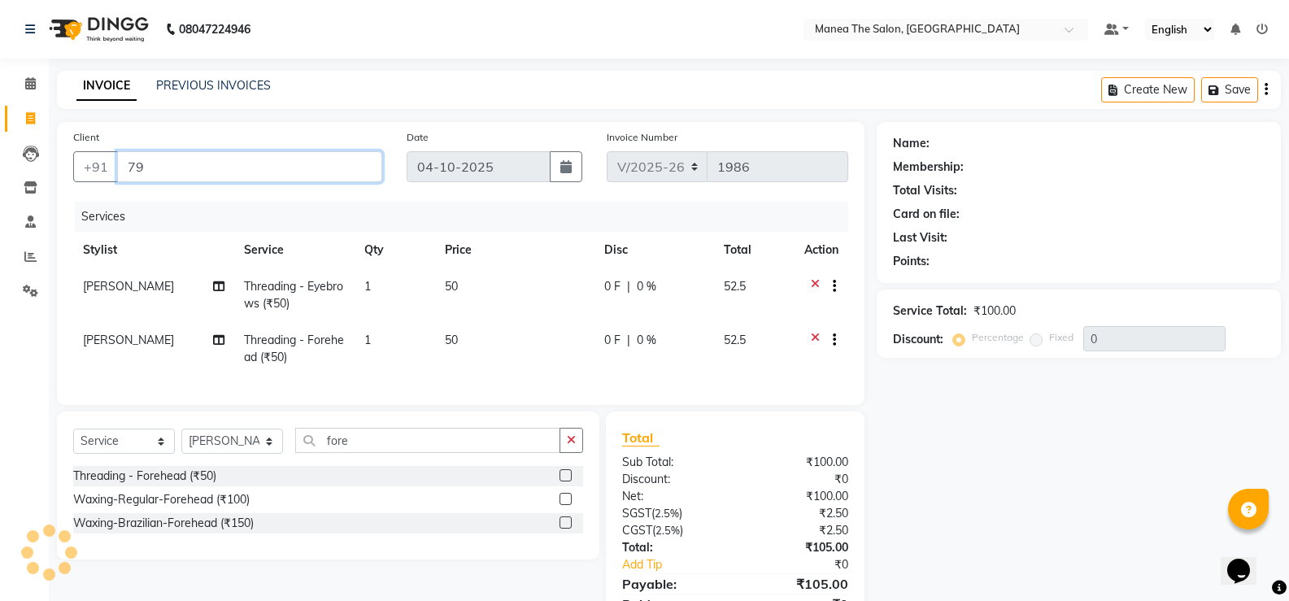
type input "7"
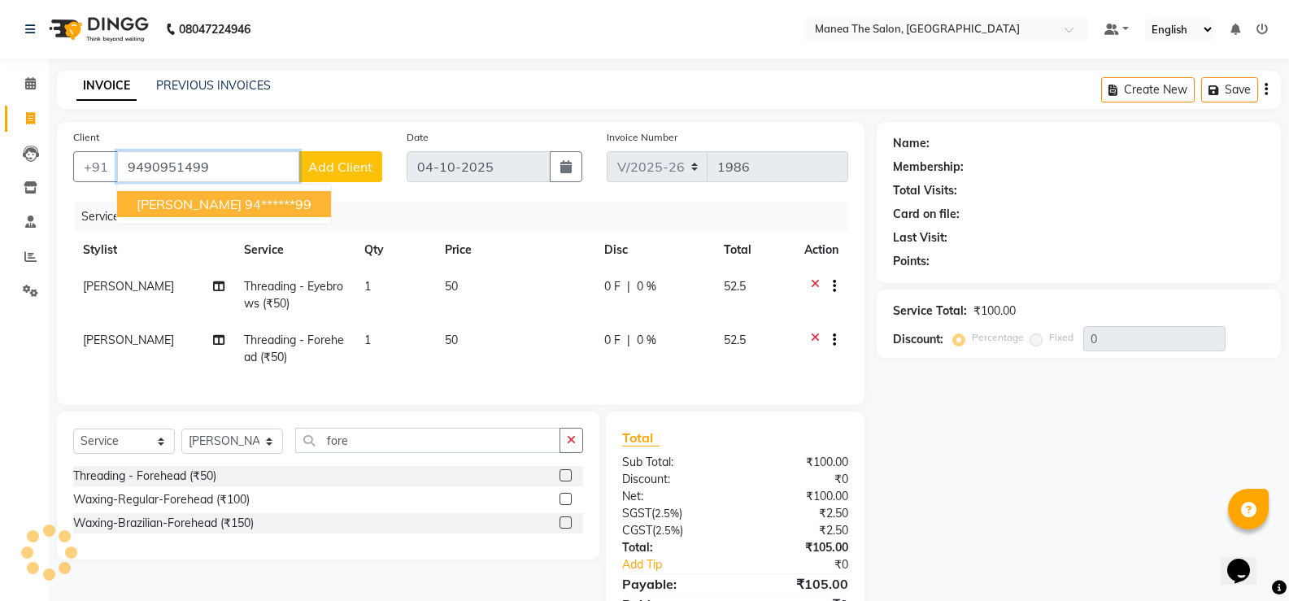
type input "9490951499"
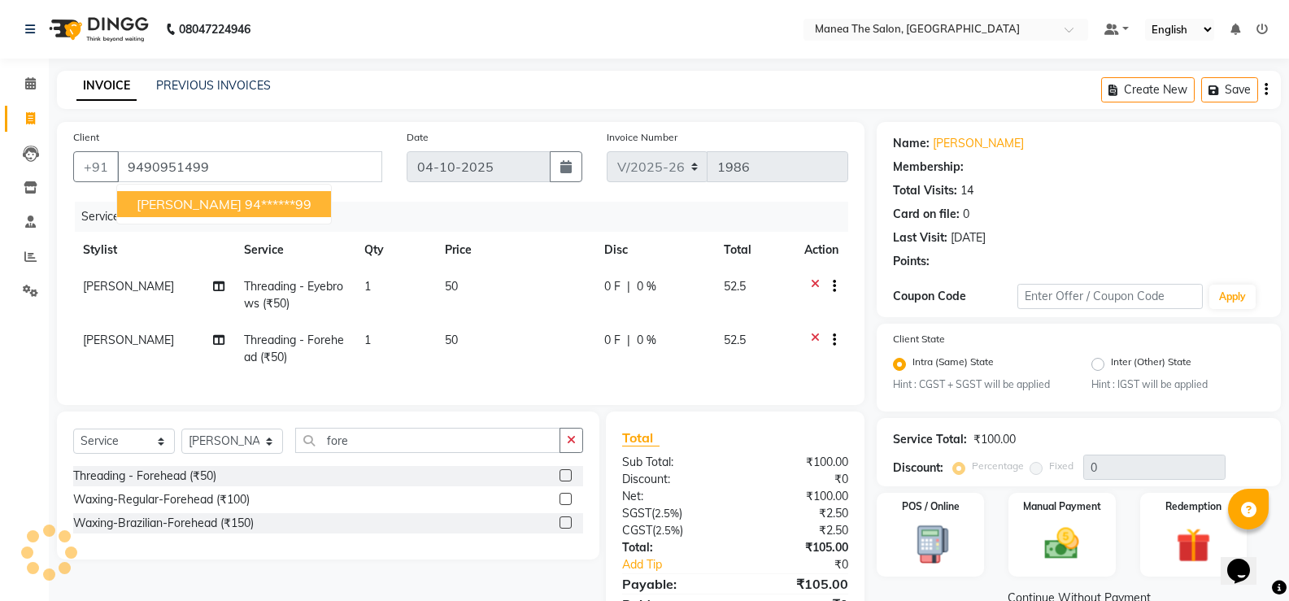
select select "1: Object"
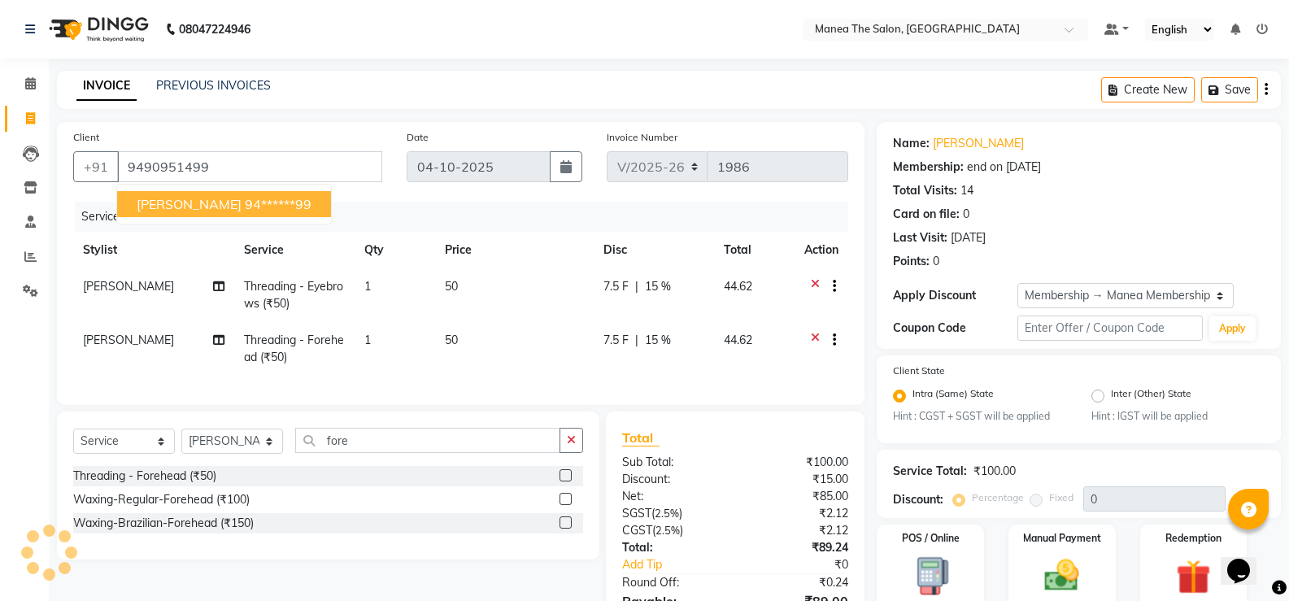
type input "15"
click at [258, 197] on ngb-highlight "94******99" at bounding box center [278, 204] width 67 height 16
type input "94******99"
type input "0"
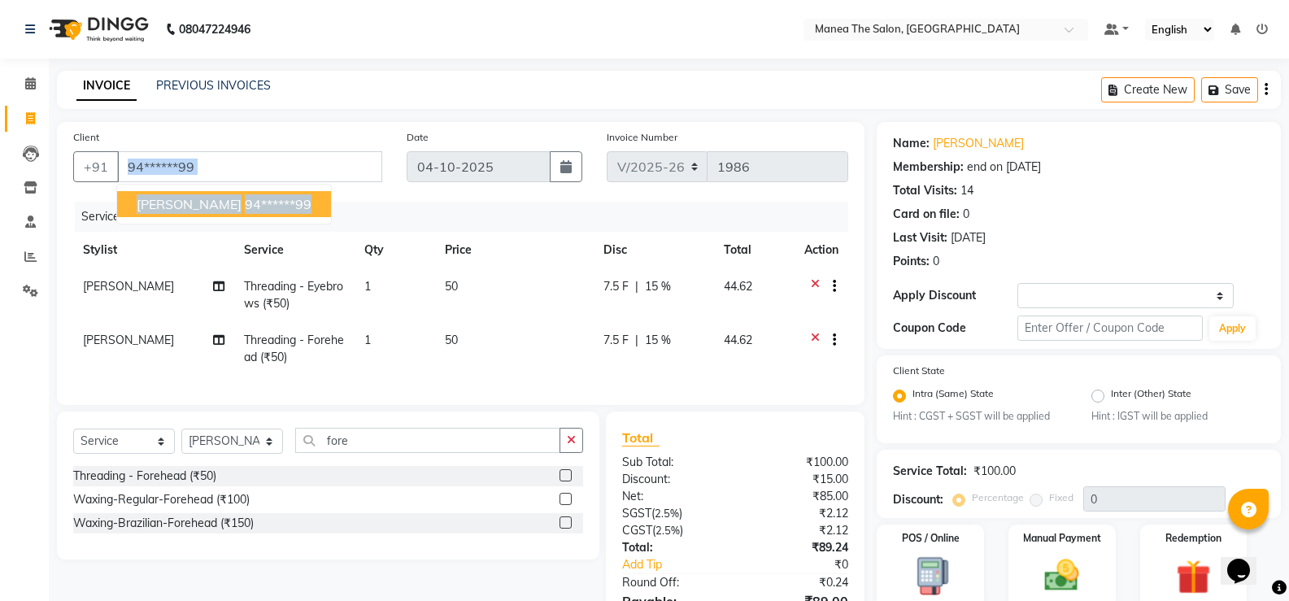
click at [258, 197] on div "Client +91 94******99 Mounica 94******99 Date 04-10-2025 Invoice Number V/2025 …" at bounding box center [461, 263] width 808 height 283
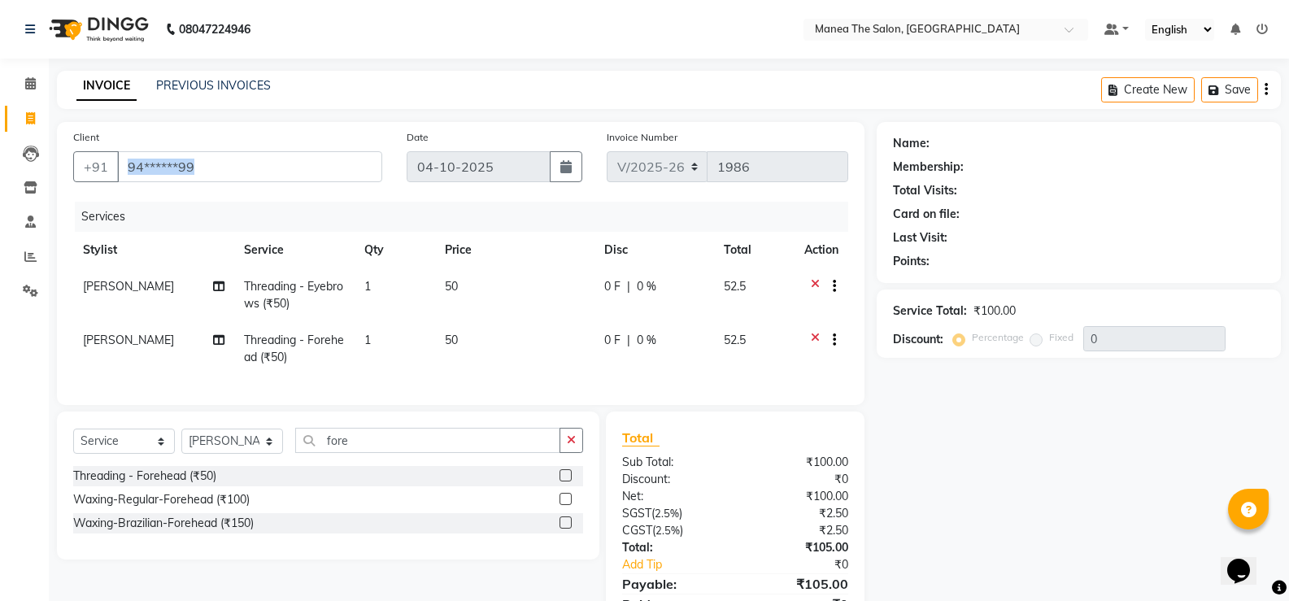
select select "1: Object"
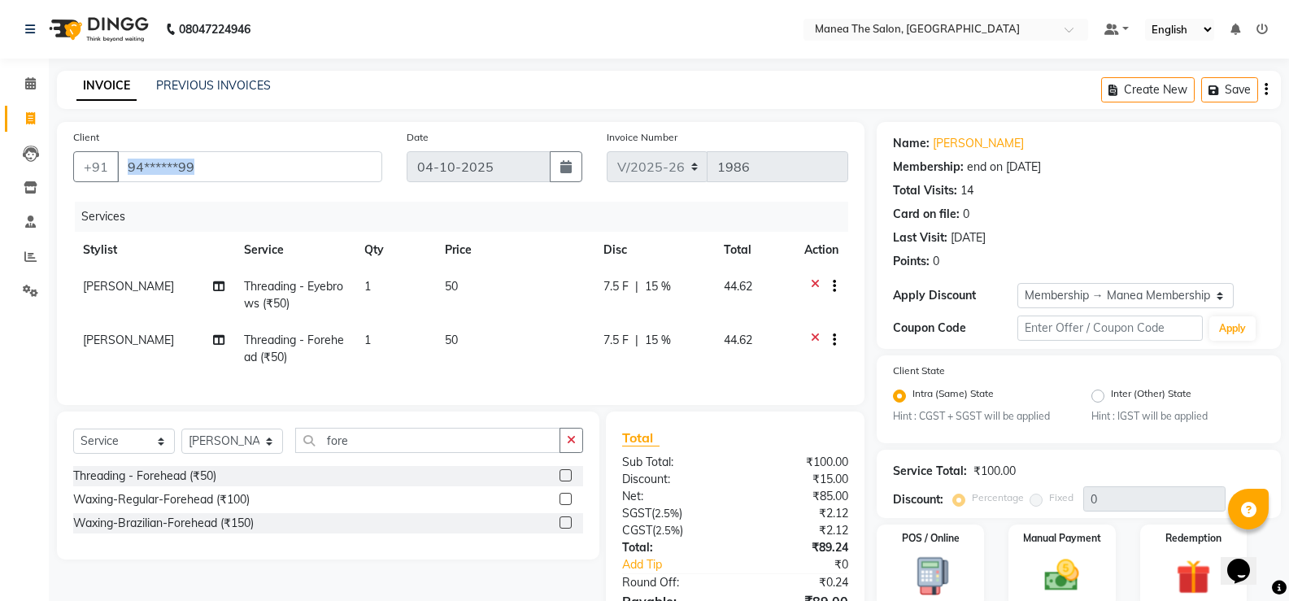
type input "15"
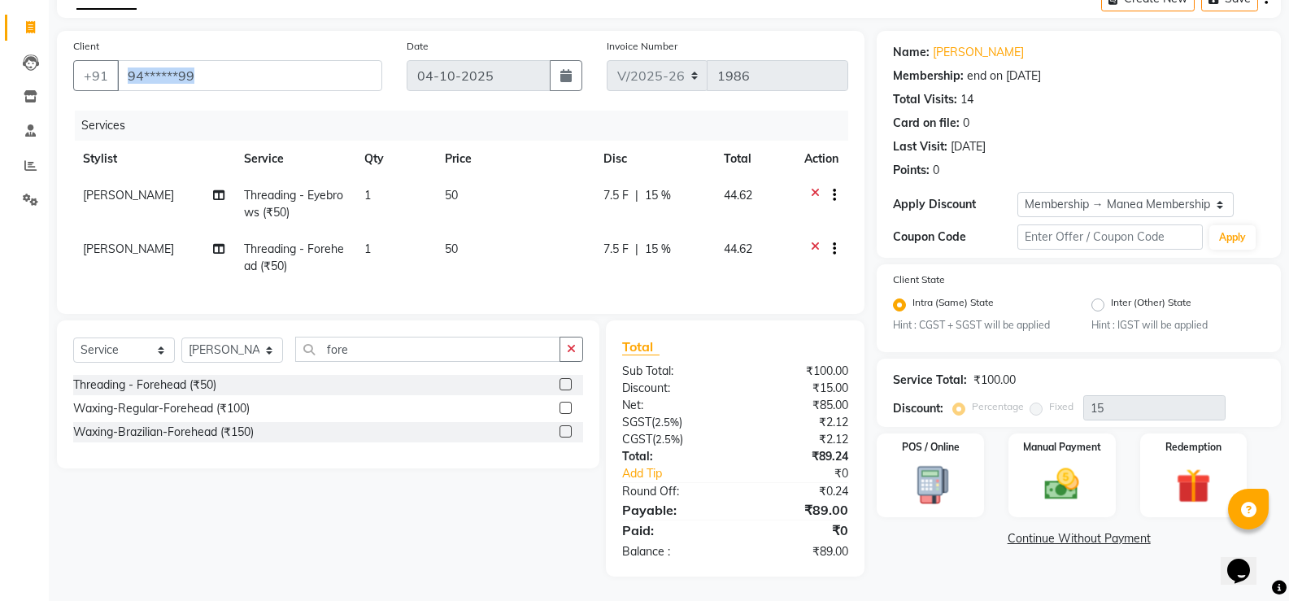
scroll to position [103, 0]
click at [1048, 470] on img at bounding box center [1062, 484] width 58 height 41
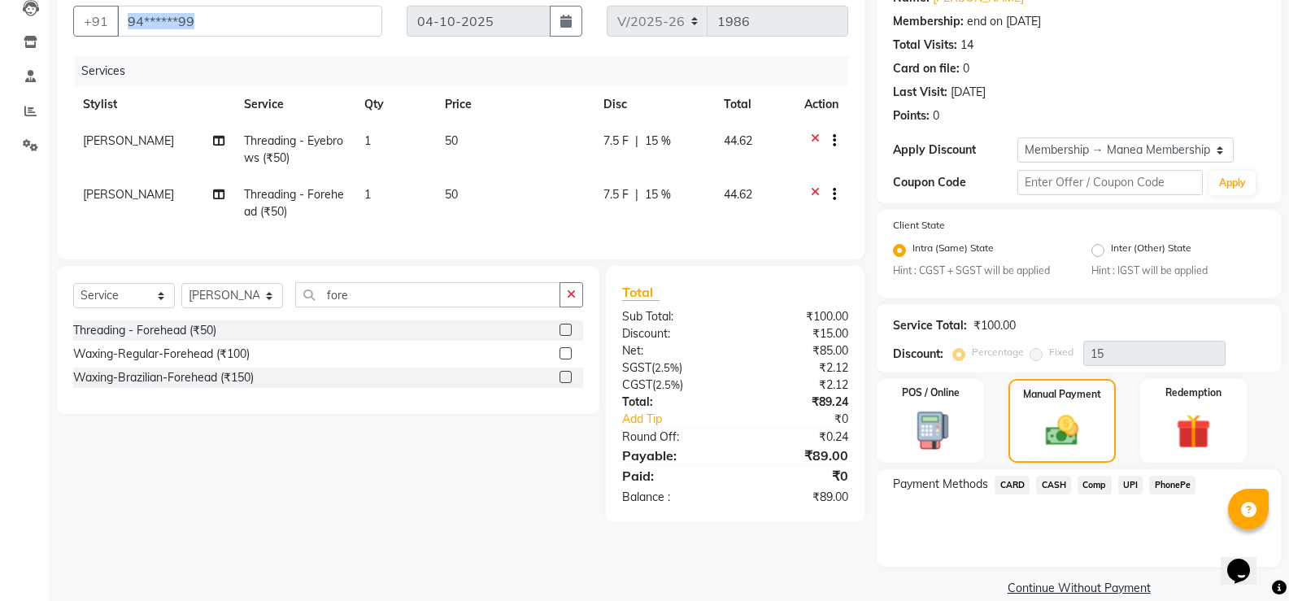
scroll to position [169, 0]
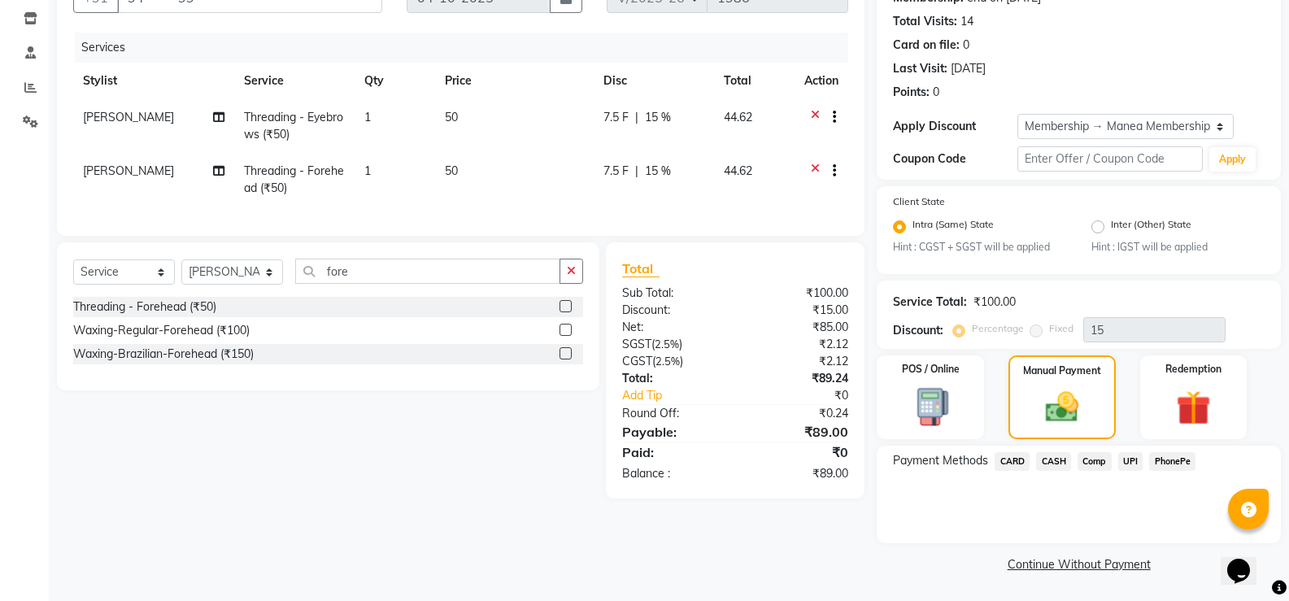
click at [1135, 462] on span "UPI" at bounding box center [1130, 461] width 25 height 19
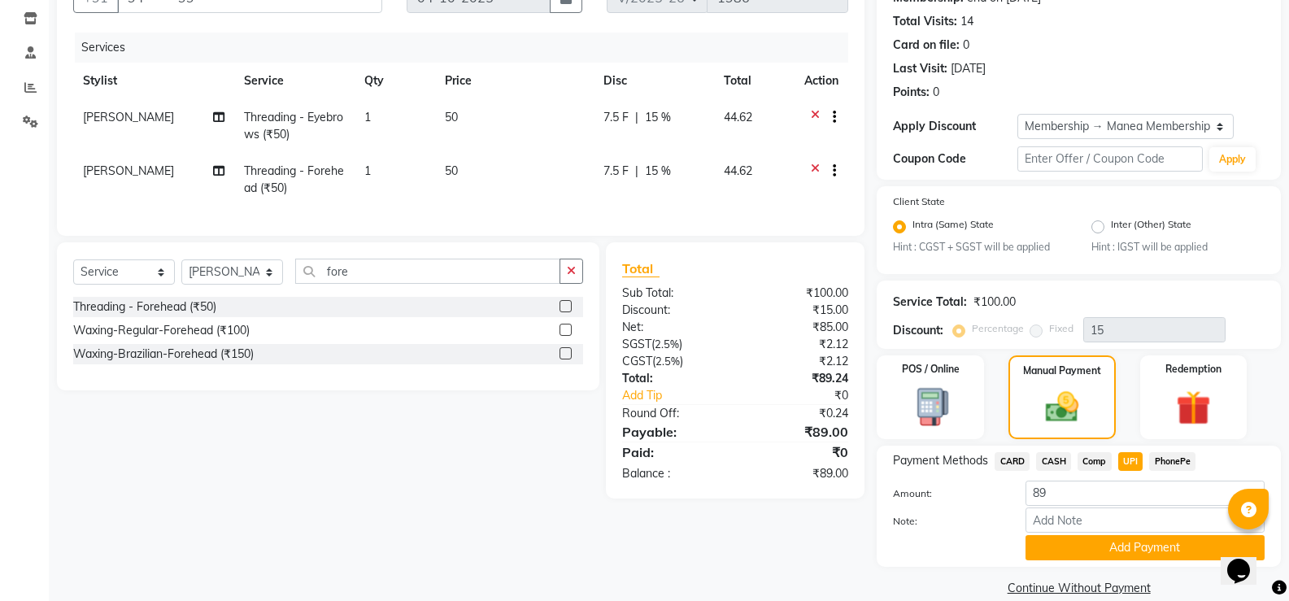
scroll to position [193, 0]
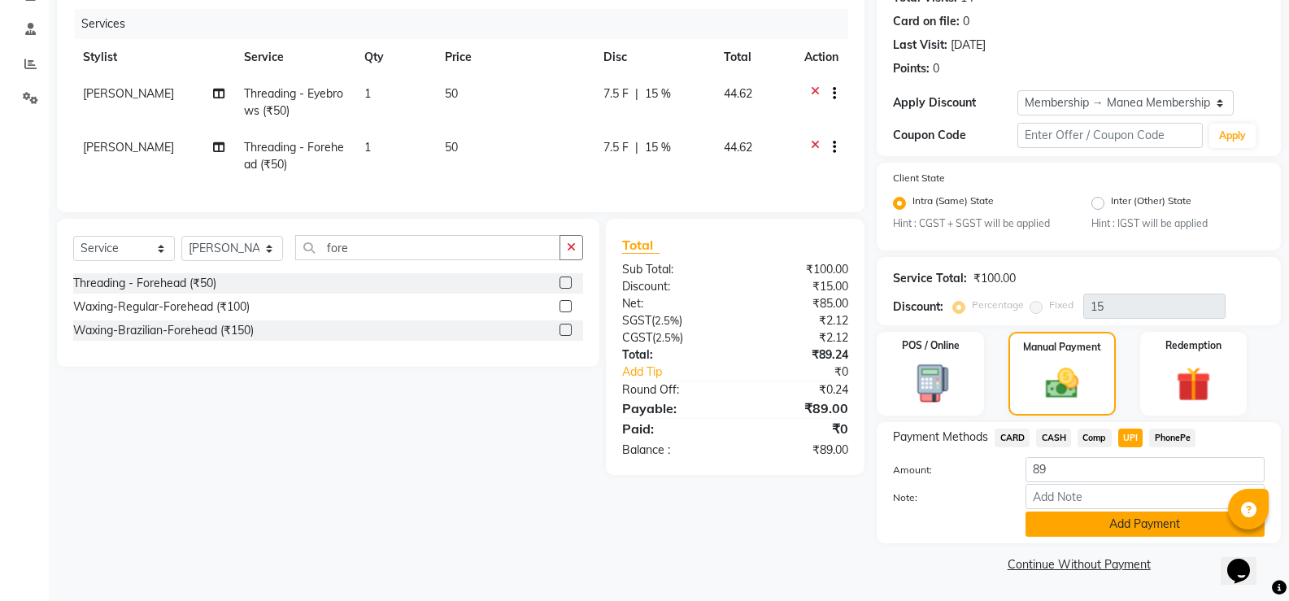
click at [1135, 527] on button "Add Payment" at bounding box center [1145, 524] width 239 height 25
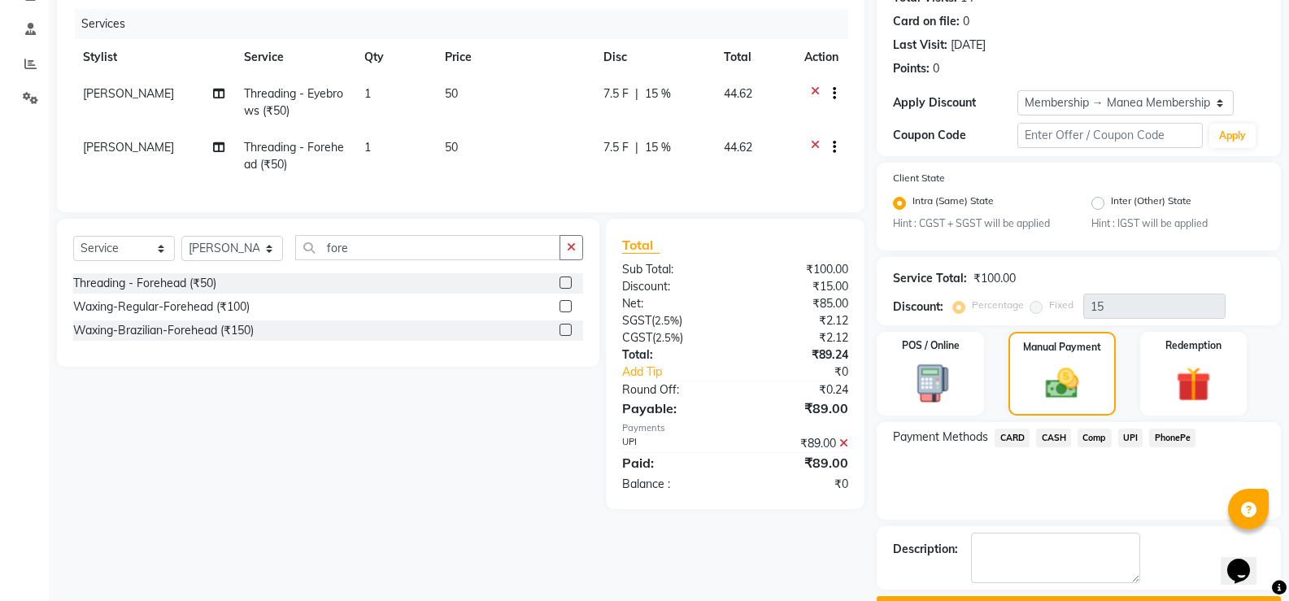
scroll to position [237, 0]
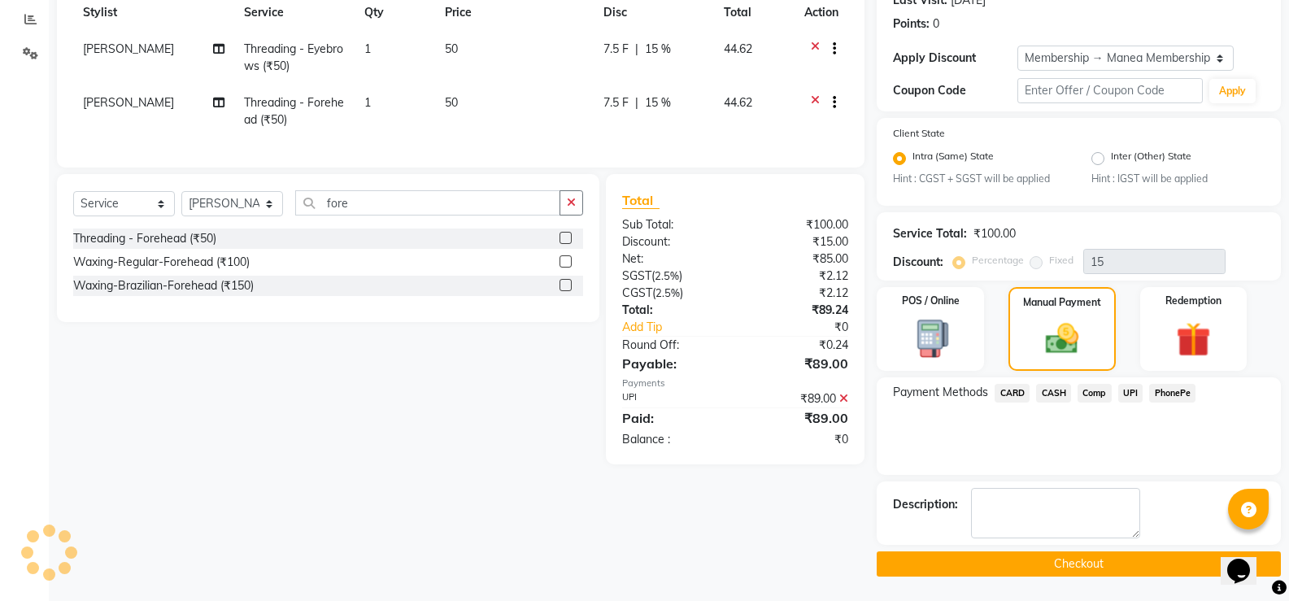
click at [1129, 564] on button "Checkout" at bounding box center [1079, 563] width 404 height 25
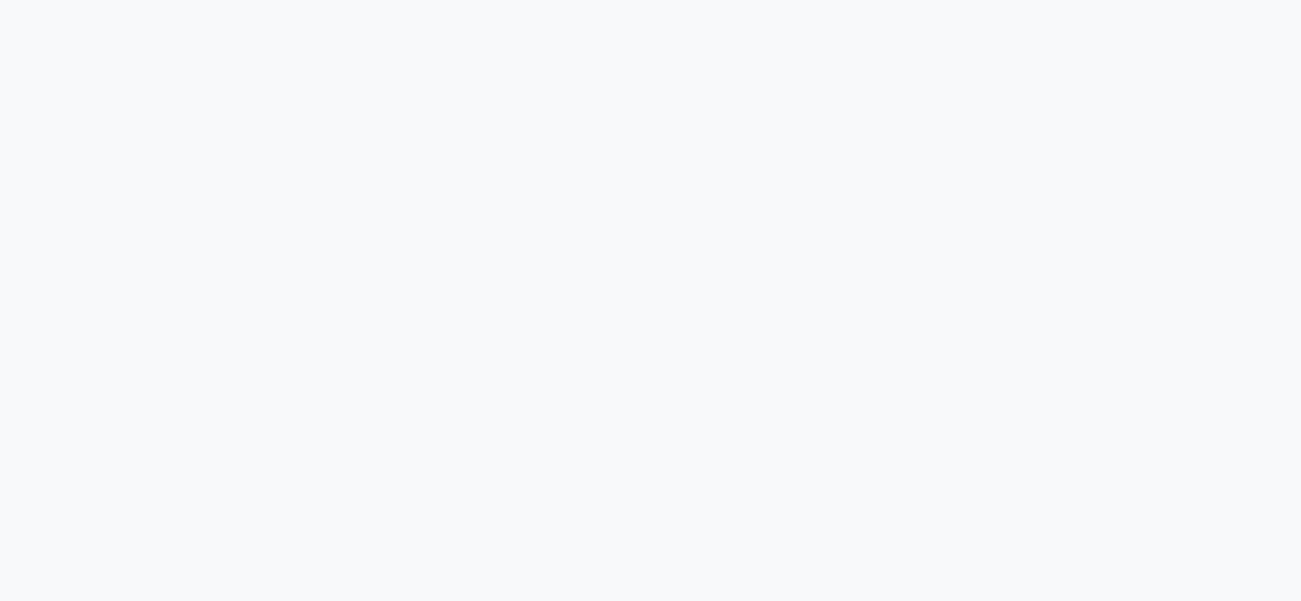
click at [361, 145] on div at bounding box center [650, 300] width 1301 height 601
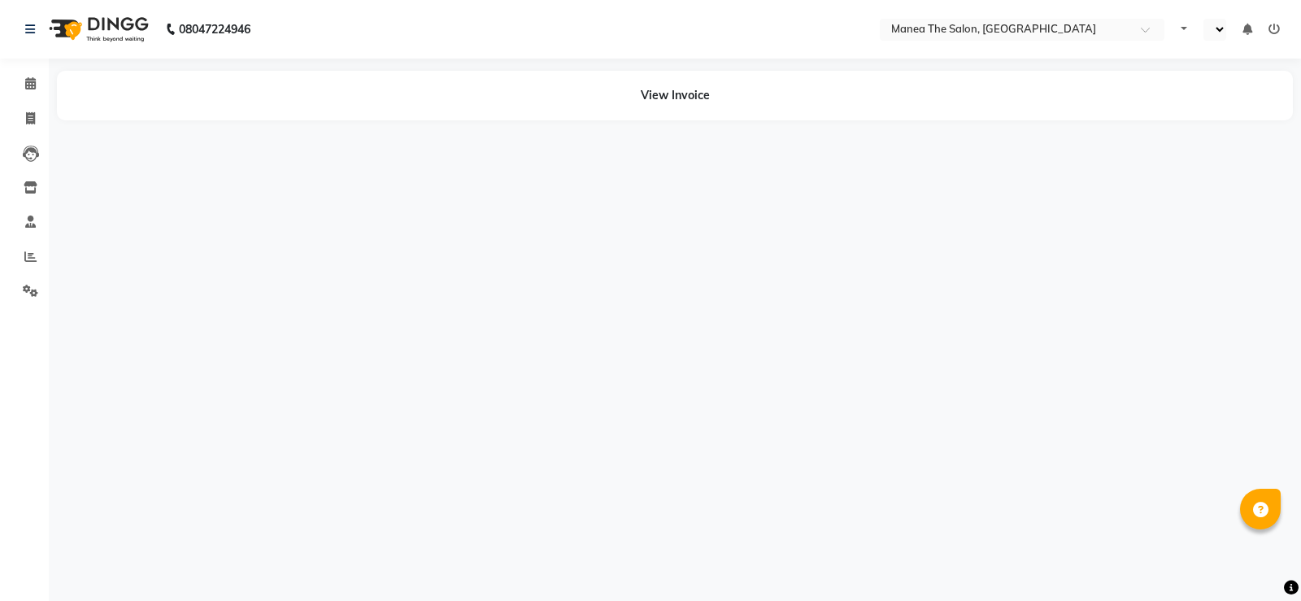
select select "en"
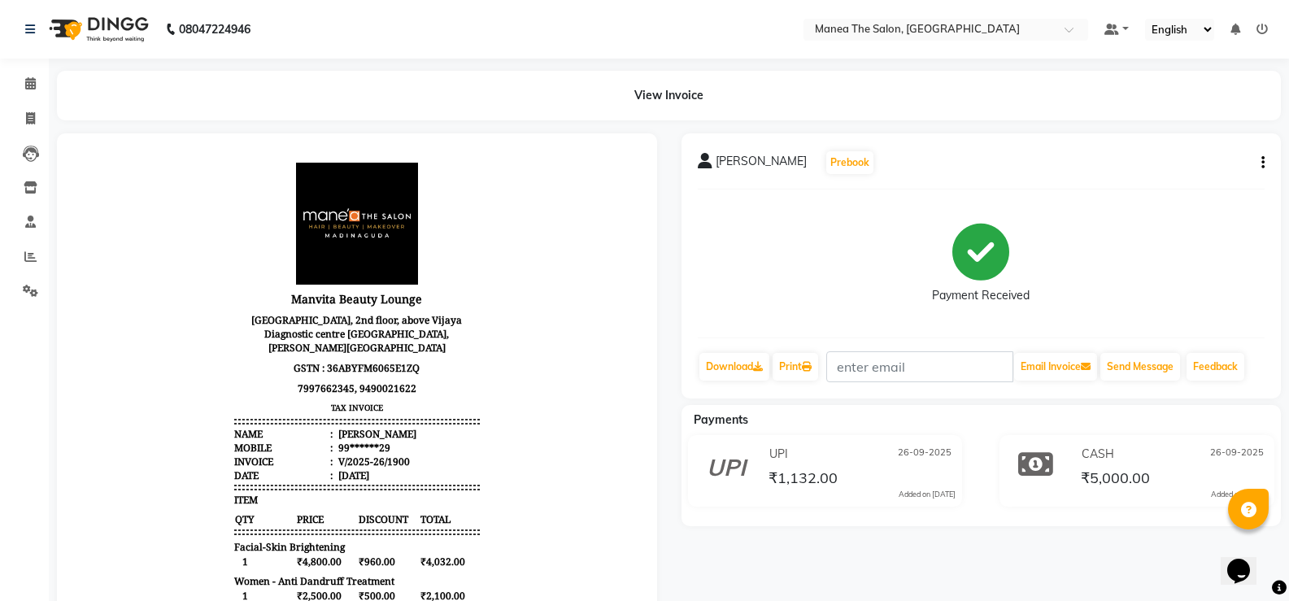
scroll to position [13, 0]
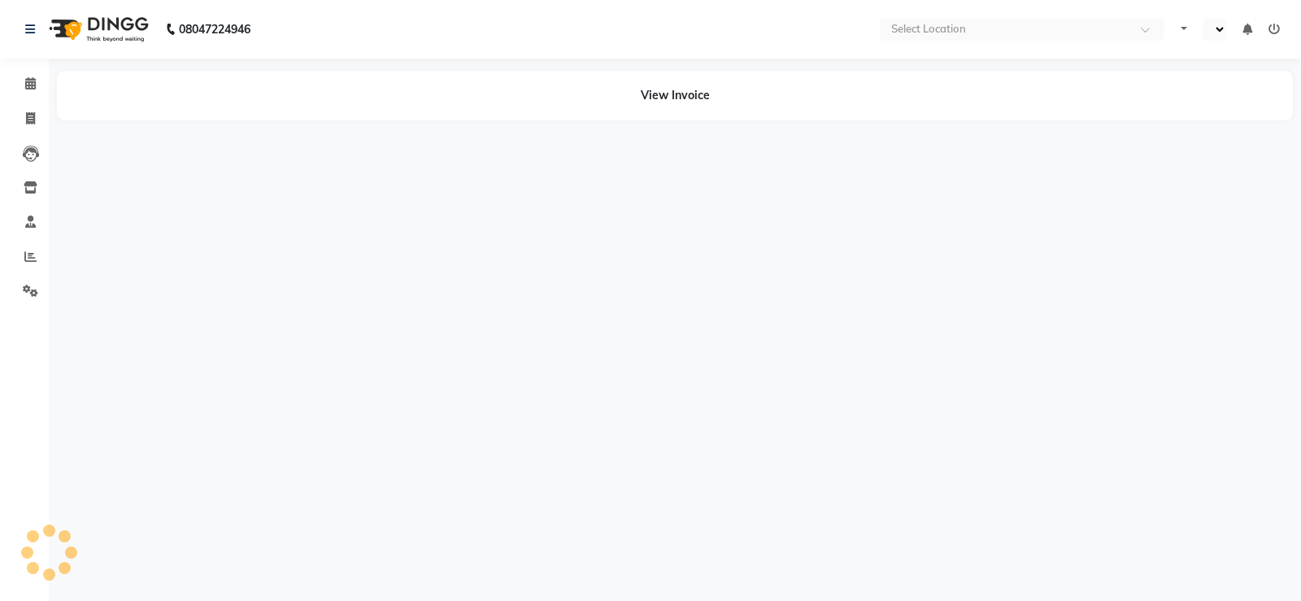
select select "en"
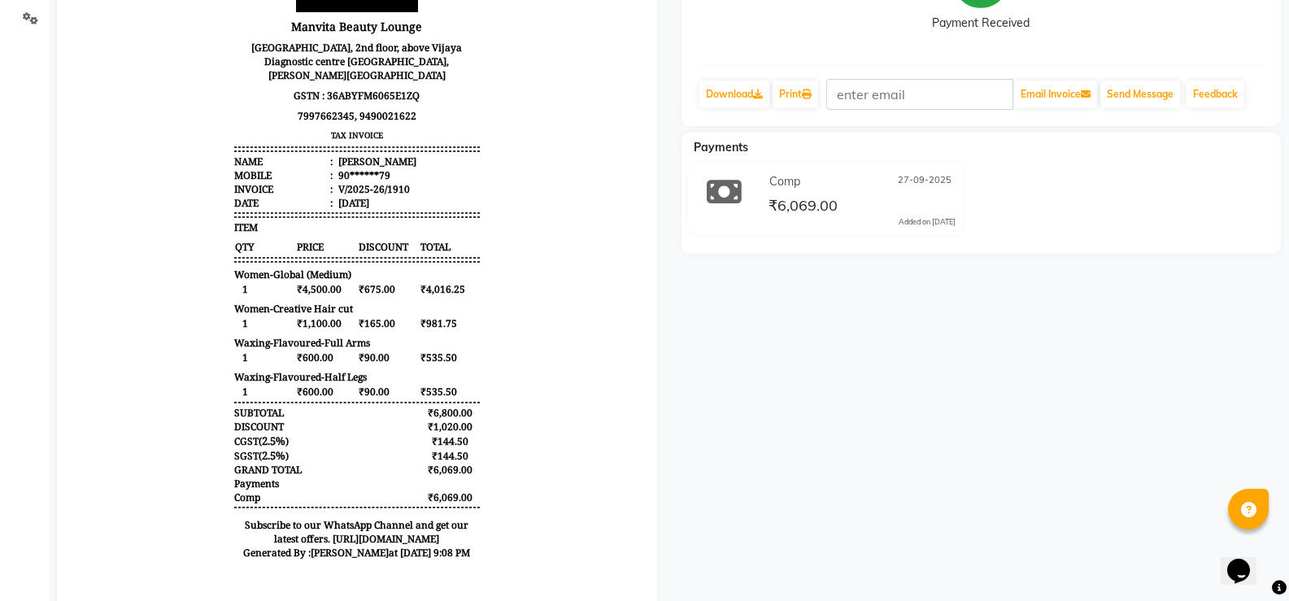
scroll to position [326, 0]
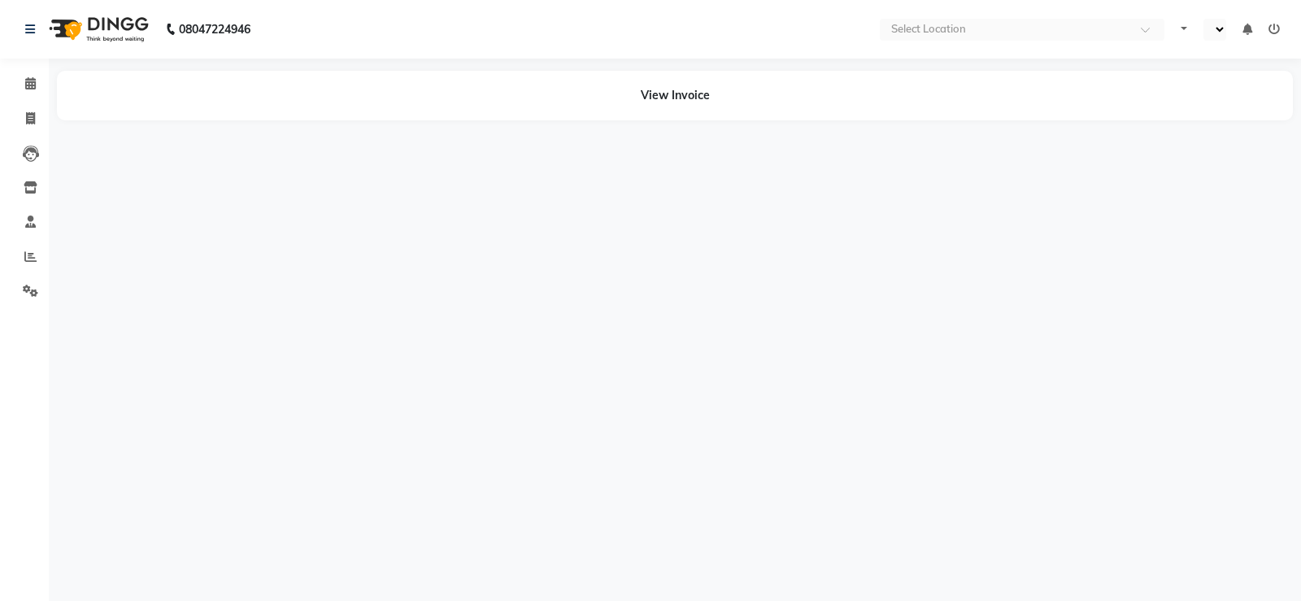
select select "en"
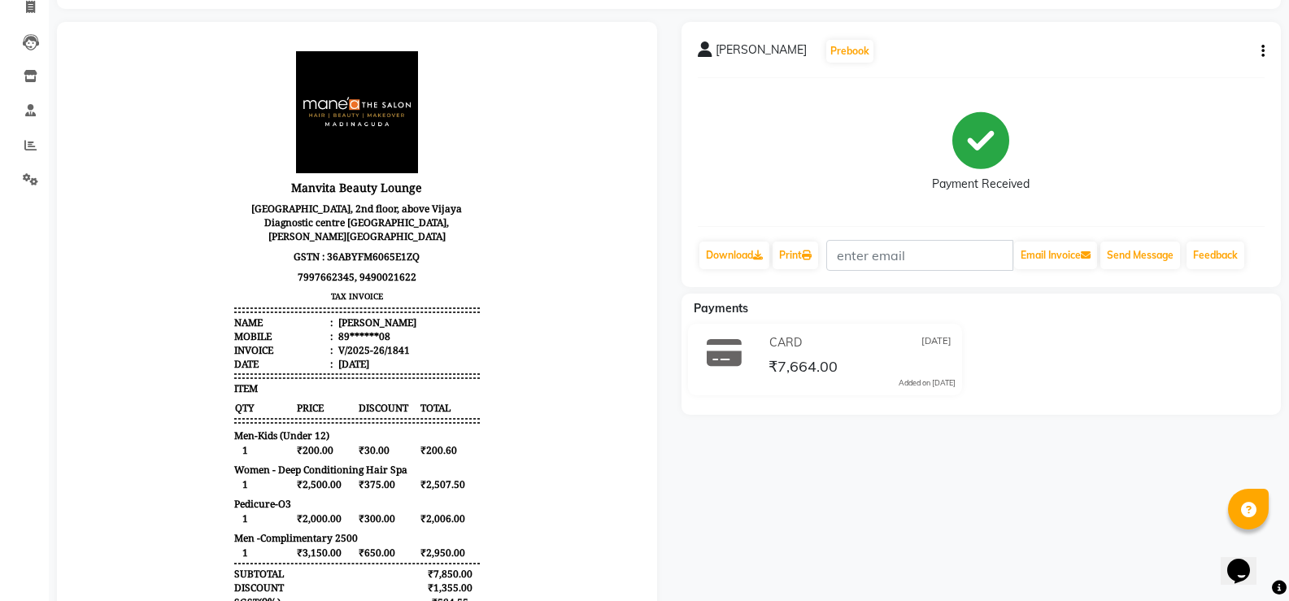
scroll to position [96, 0]
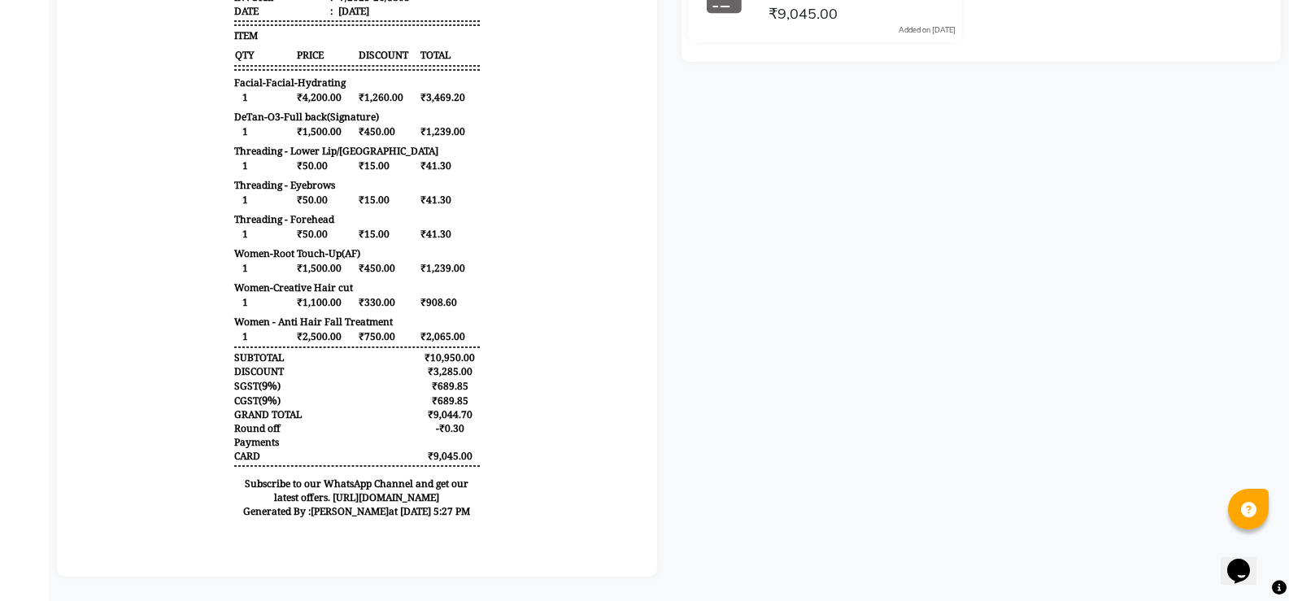
scroll to position [314, 0]
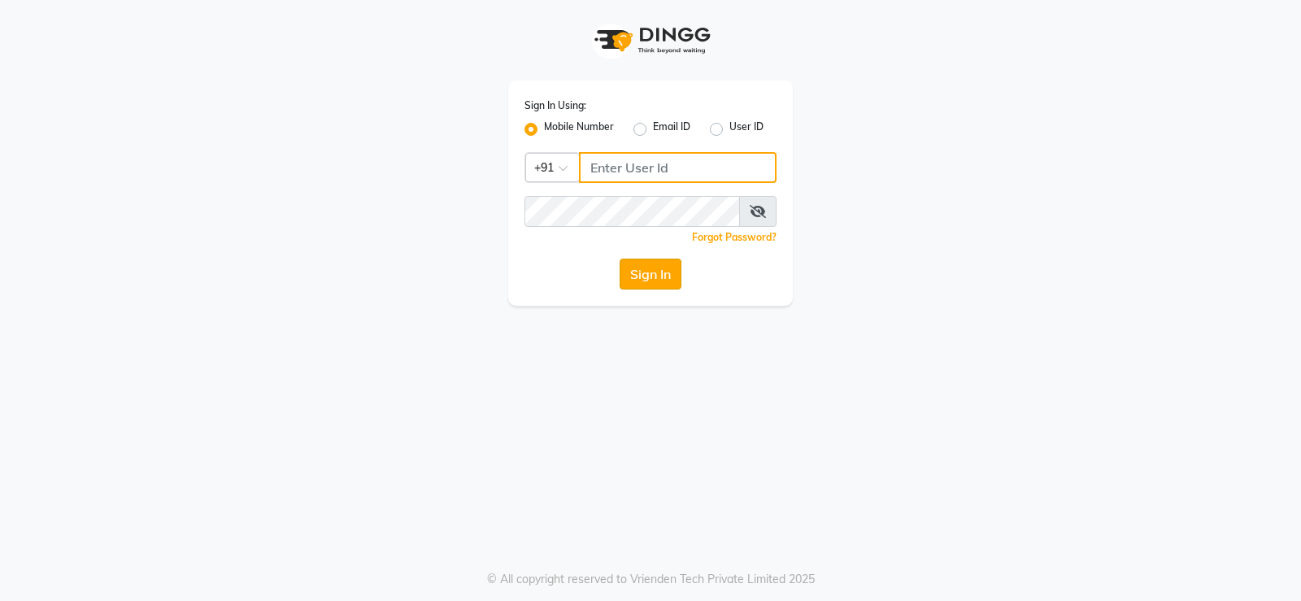
type input "9026627525"
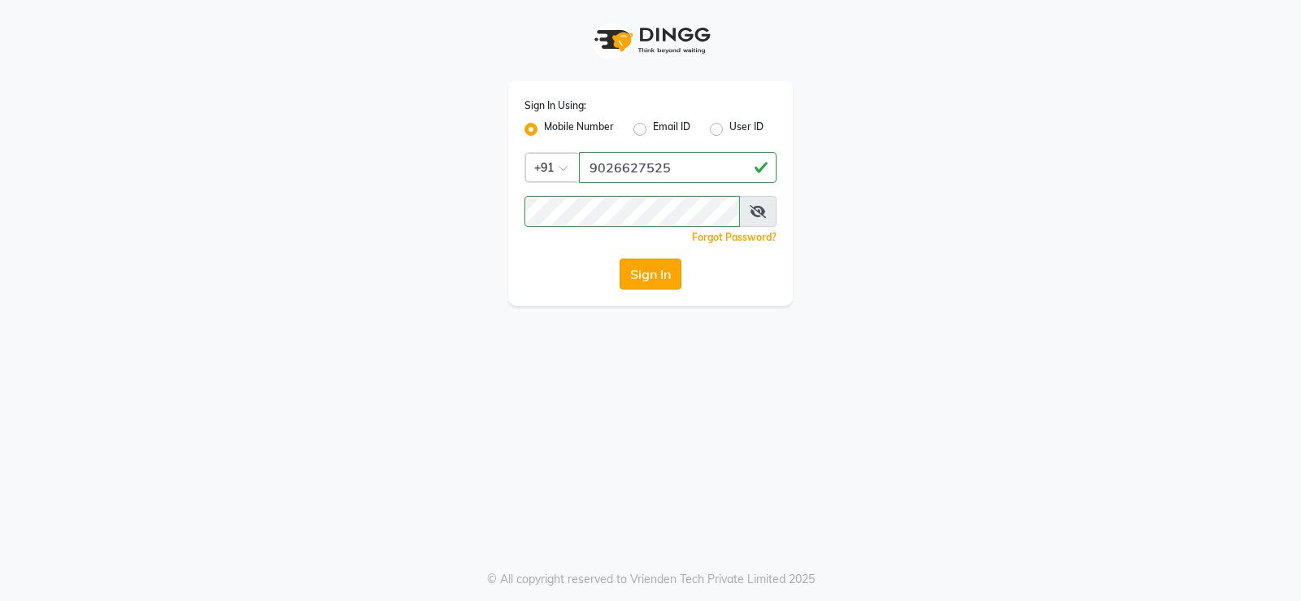
click at [665, 274] on button "Sign In" at bounding box center [651, 274] width 62 height 31
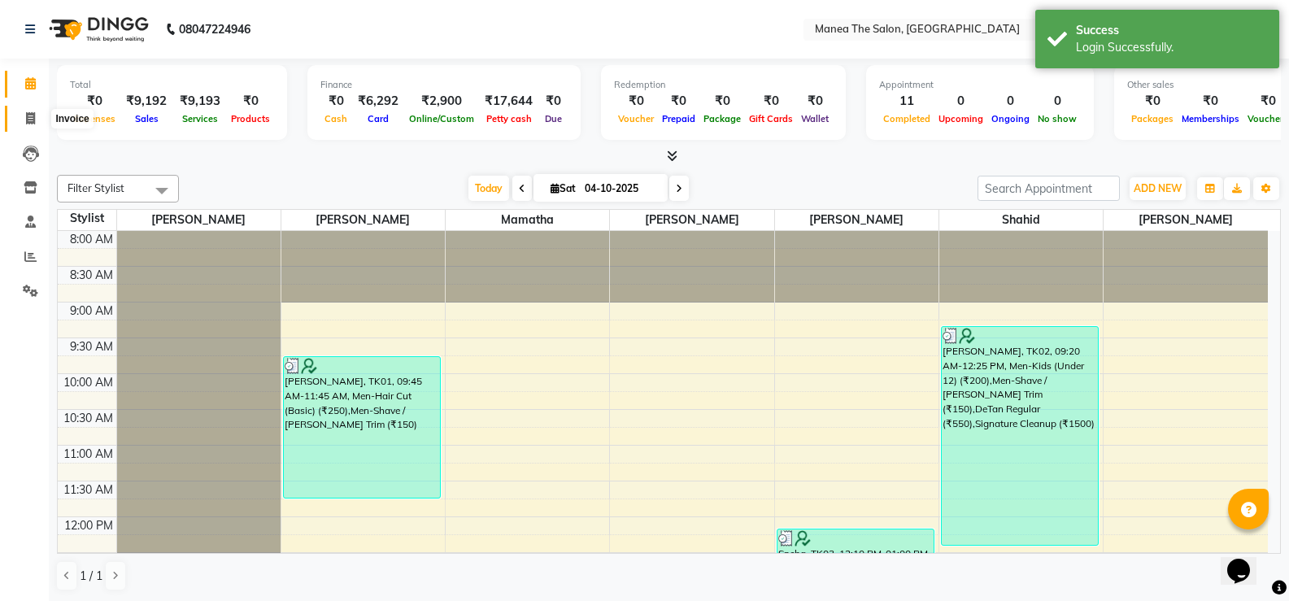
click at [26, 120] on icon at bounding box center [30, 118] width 9 height 12
select select "service"
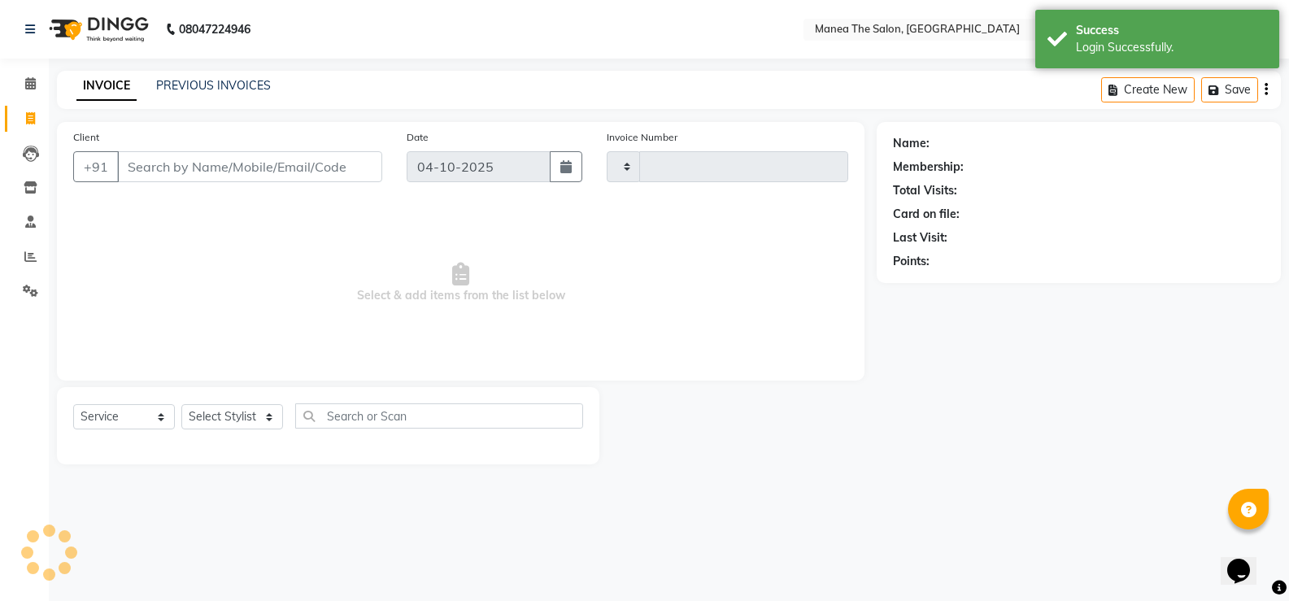
type input "1987"
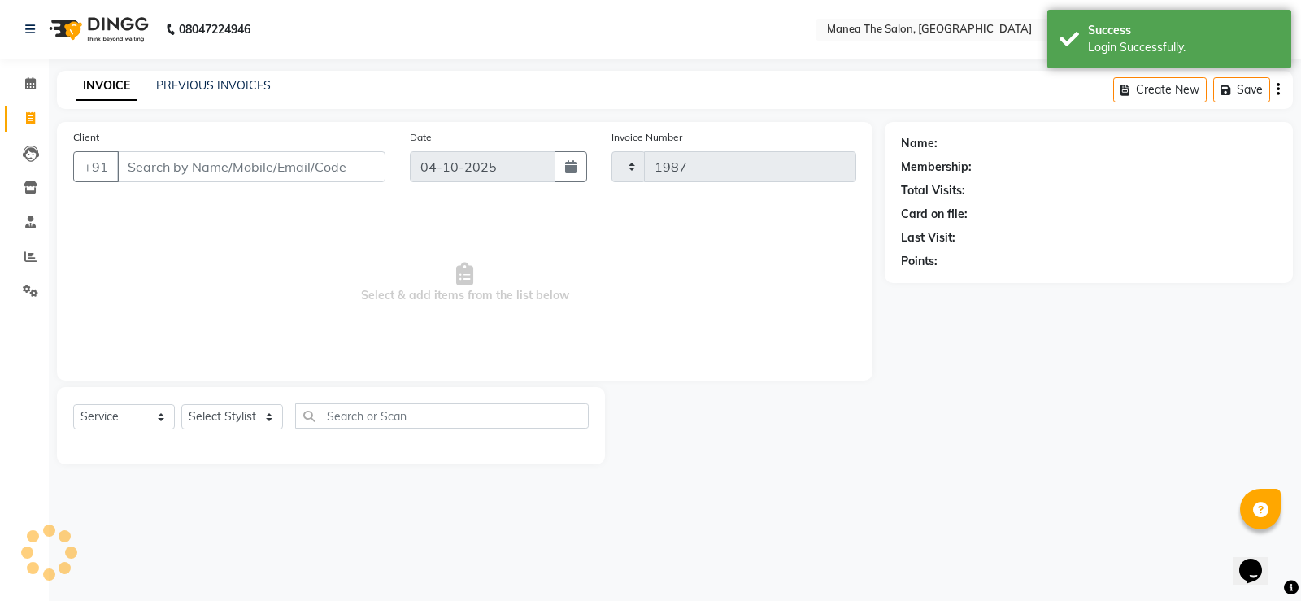
select select "5514"
